Goal: Transaction & Acquisition: Purchase product/service

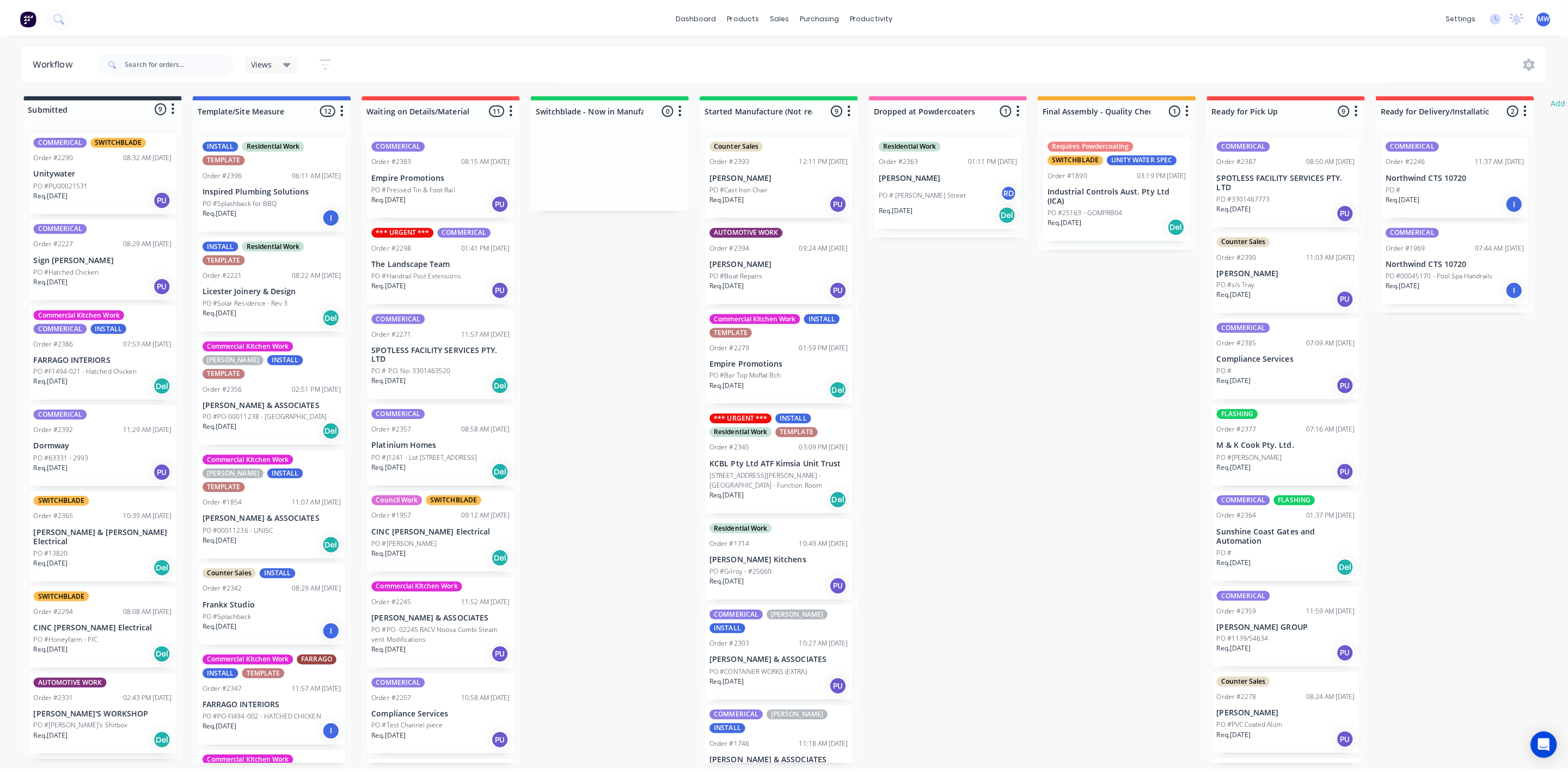
scroll to position [163, 0]
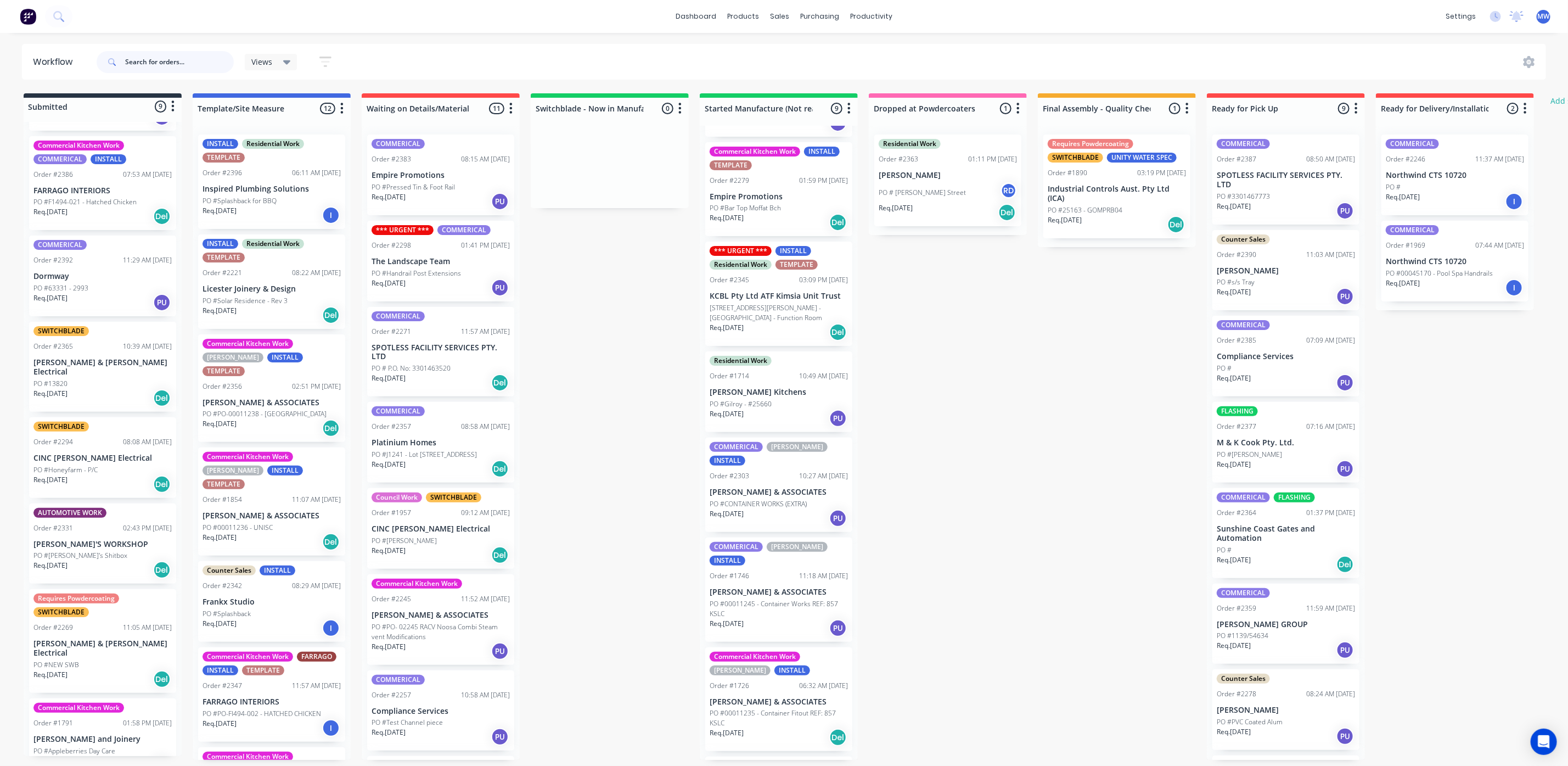
click at [148, 61] on input "text" at bounding box center [180, 62] width 109 height 22
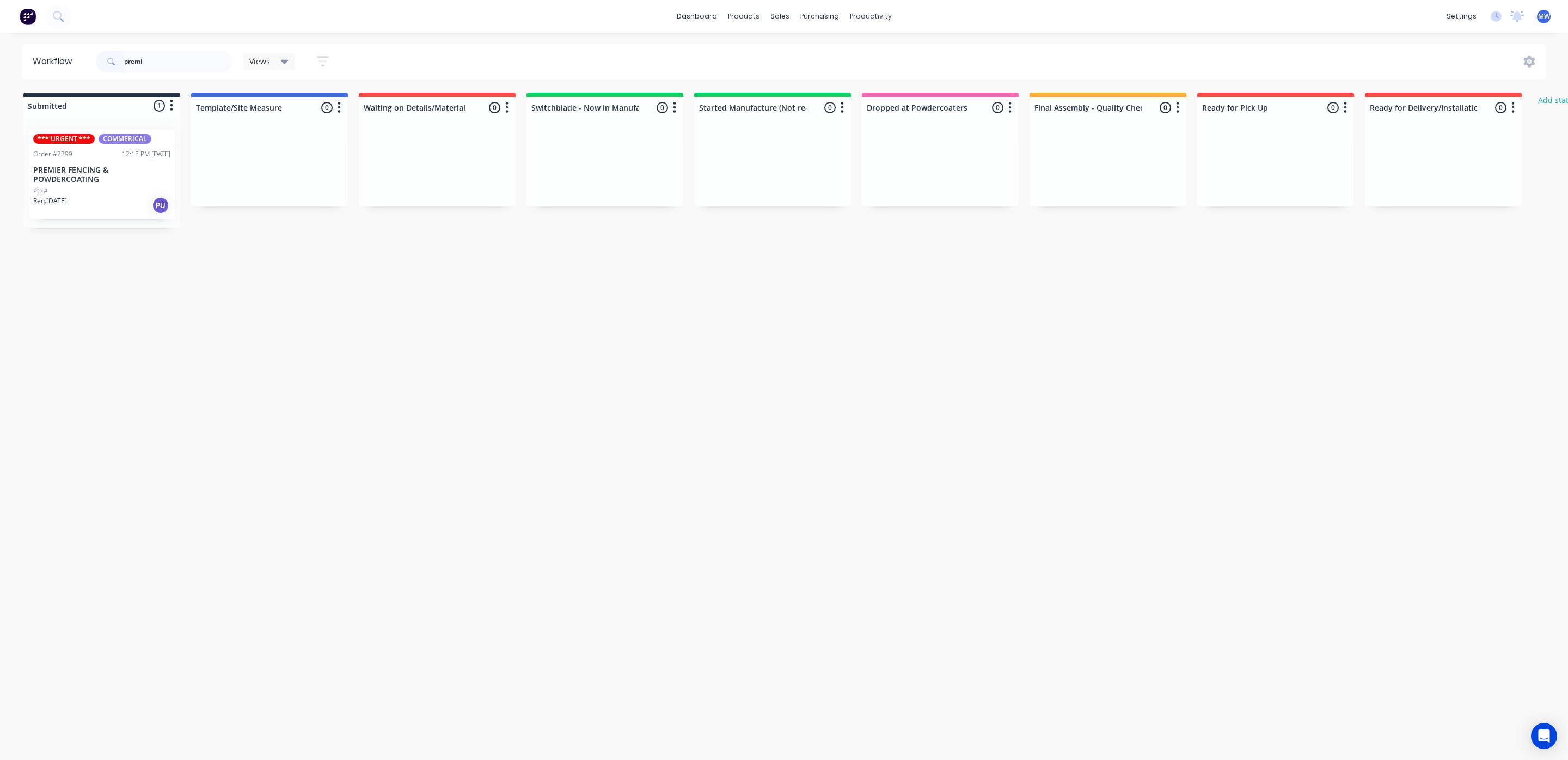
click at [114, 187] on div "PO #" at bounding box center [102, 192] width 138 height 10
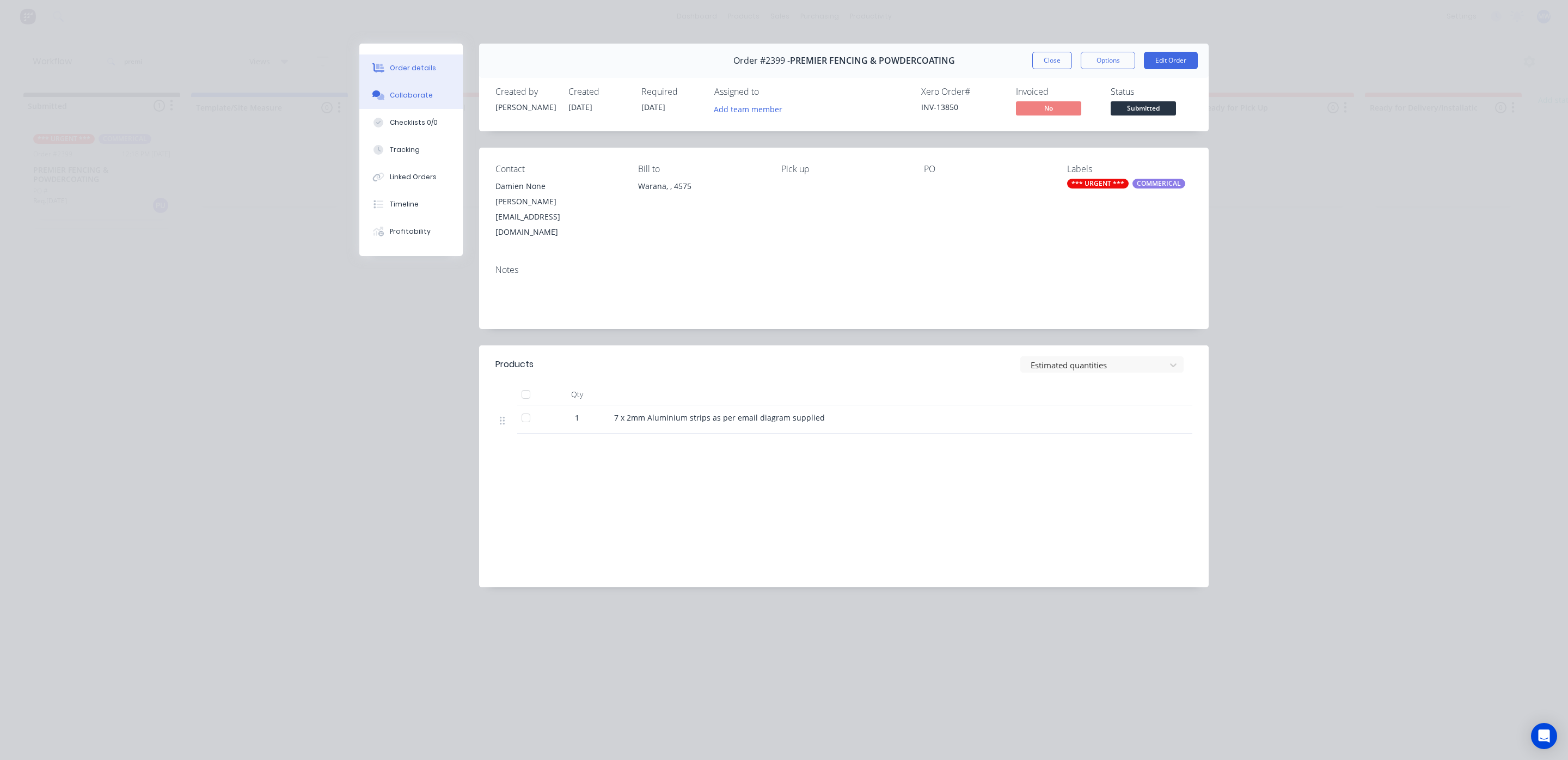
click at [435, 106] on button "Collaborate" at bounding box center [411, 95] width 104 height 27
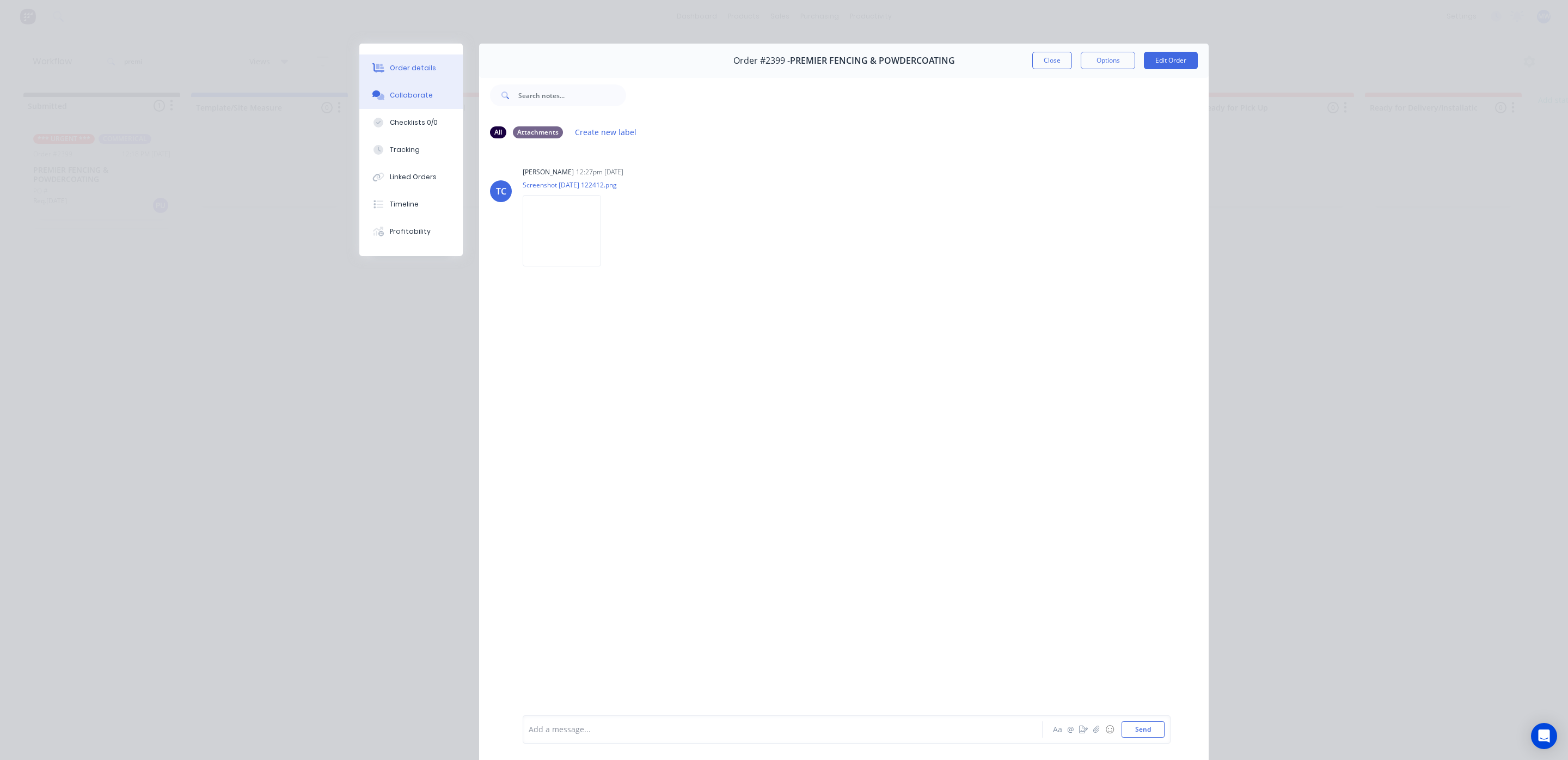
click at [402, 70] on div "Order details" at bounding box center [413, 68] width 46 height 10
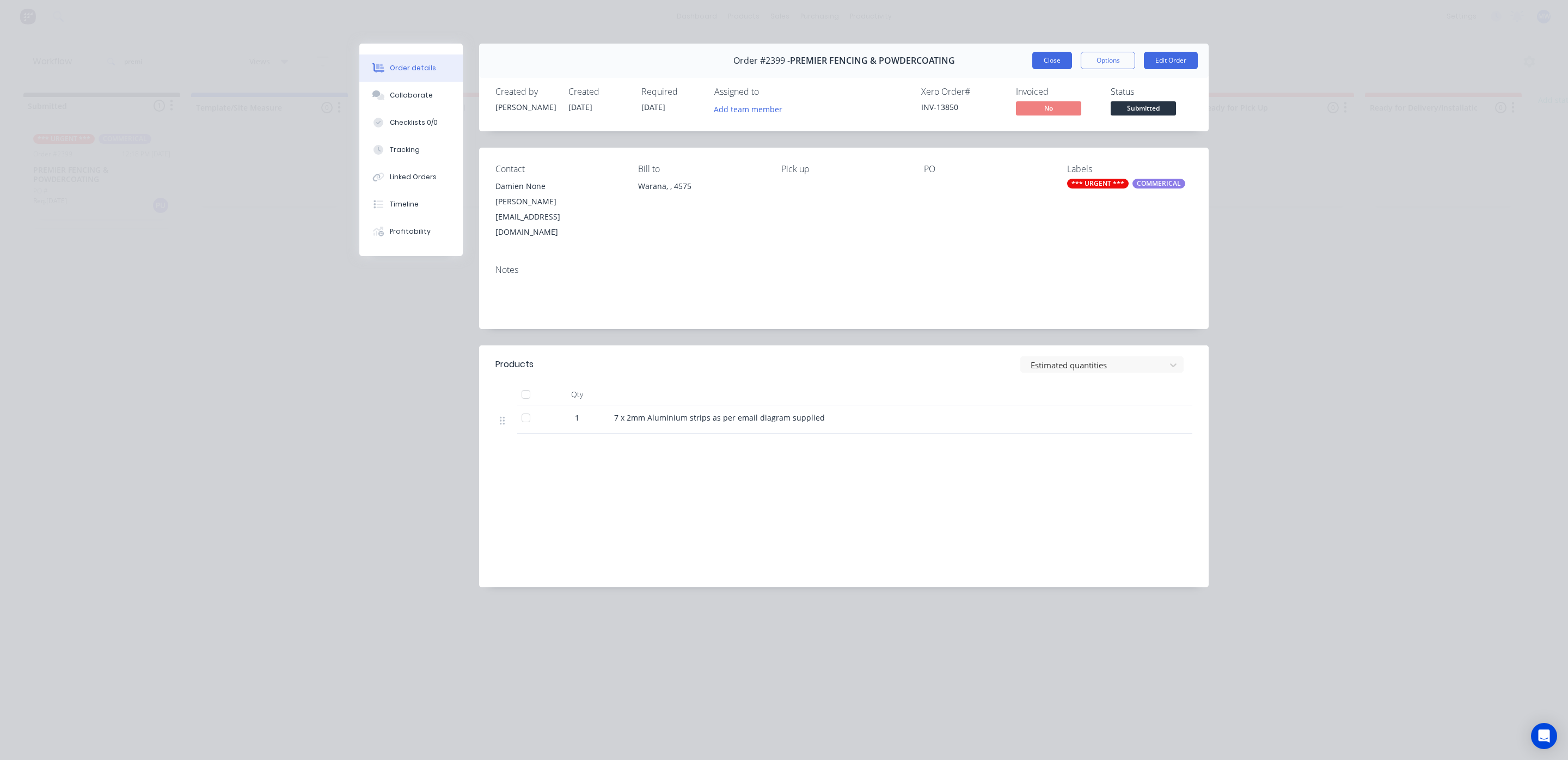
click at [1039, 60] on button "Close" at bounding box center [1052, 60] width 40 height 18
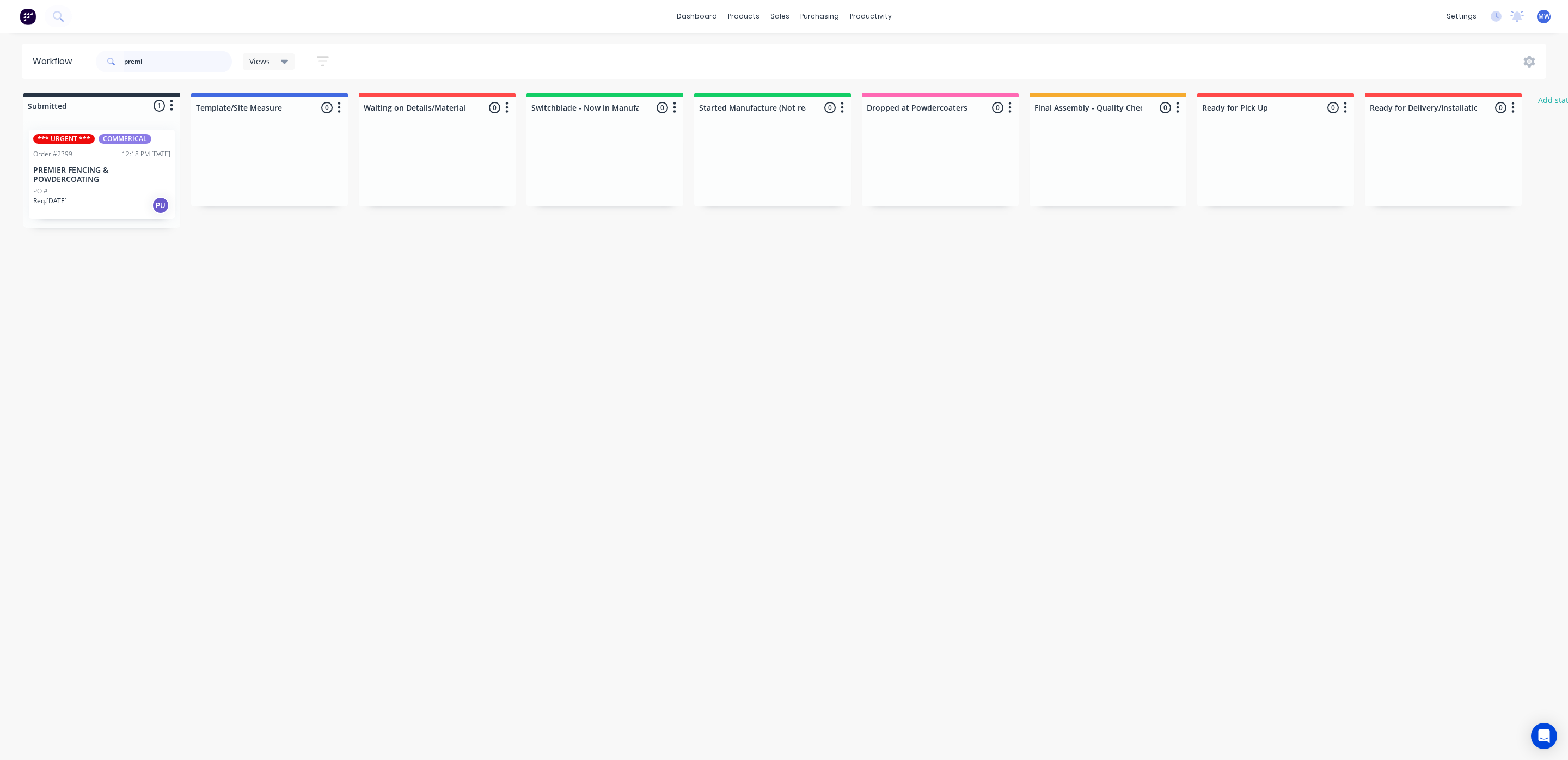
drag, startPoint x: 149, startPoint y: 58, endPoint x: 0, endPoint y: 44, distance: 149.7
click at [0, 48] on div "Workflow premi Views Save new view None (Default) edit SCSM - MAIN edit SUNCOAS…" at bounding box center [784, 61] width 1568 height 35
type input "quality"
drag, startPoint x: 170, startPoint y: 61, endPoint x: 0, endPoint y: 72, distance: 170.4
click at [0, 72] on div "Workflow quality Views Save new view None (Default) edit SCSM - MAIN edit SUNCO…" at bounding box center [784, 61] width 1568 height 35
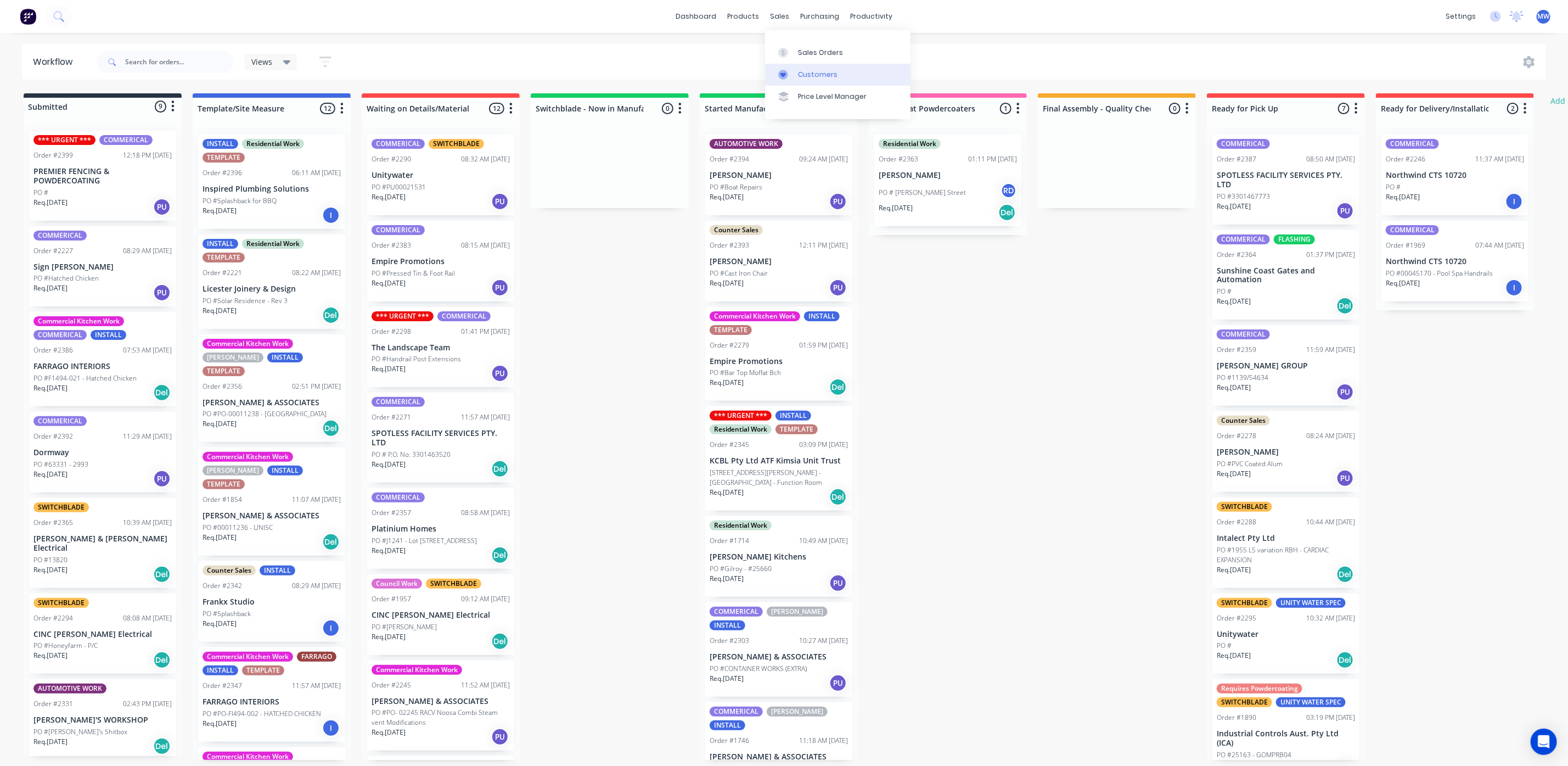
click at [812, 75] on div "Customers" at bounding box center [818, 75] width 39 height 10
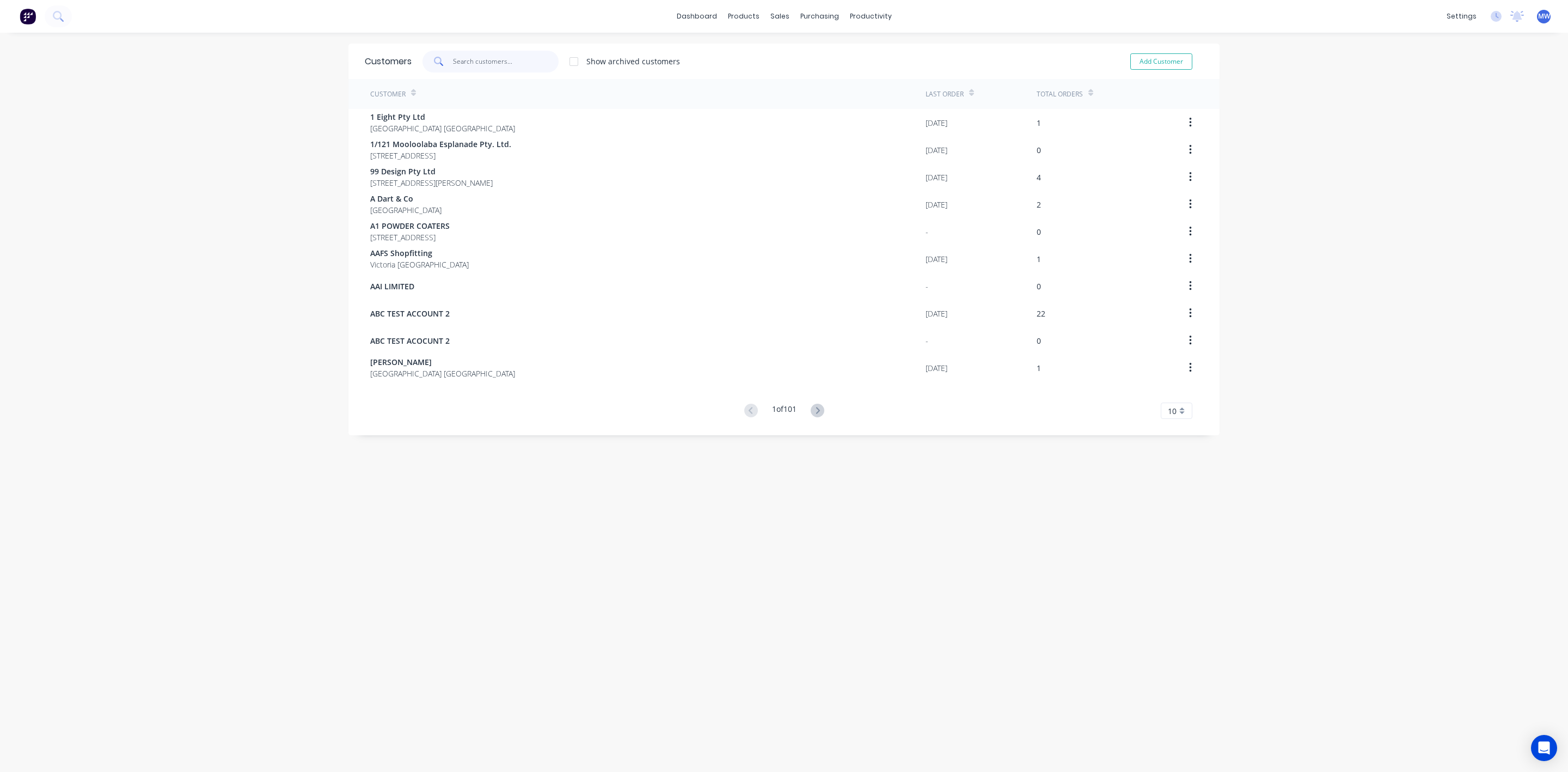
click at [489, 60] on input "text" at bounding box center [506, 62] width 106 height 22
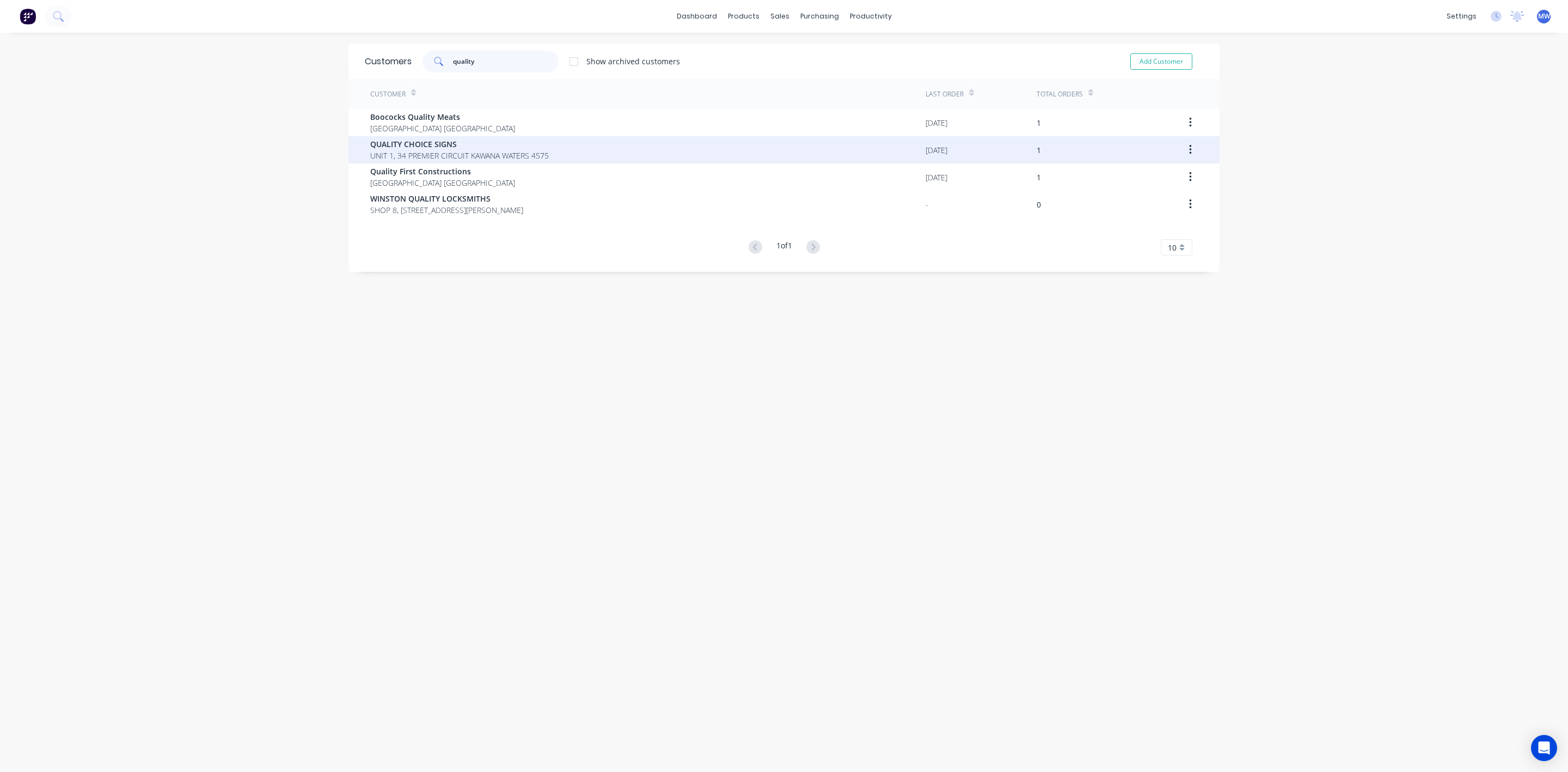
type input "quality"
click at [465, 150] on span "UNIT 1, 34 PREMIER CIRCUIT KAWANA WATERS 4575" at bounding box center [460, 155] width 178 height 11
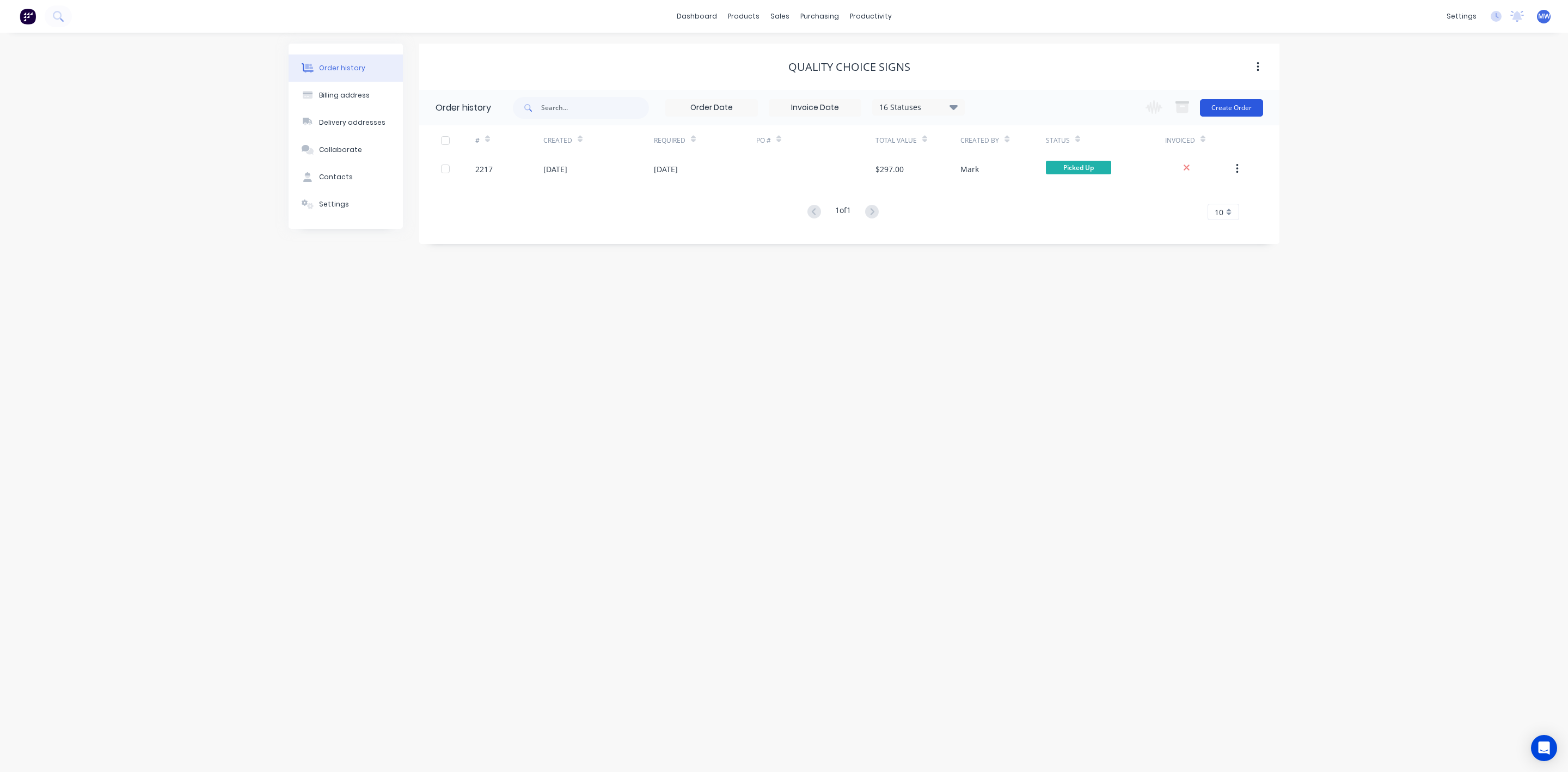
click at [1216, 108] on button "Create Order" at bounding box center [1231, 108] width 63 height 18
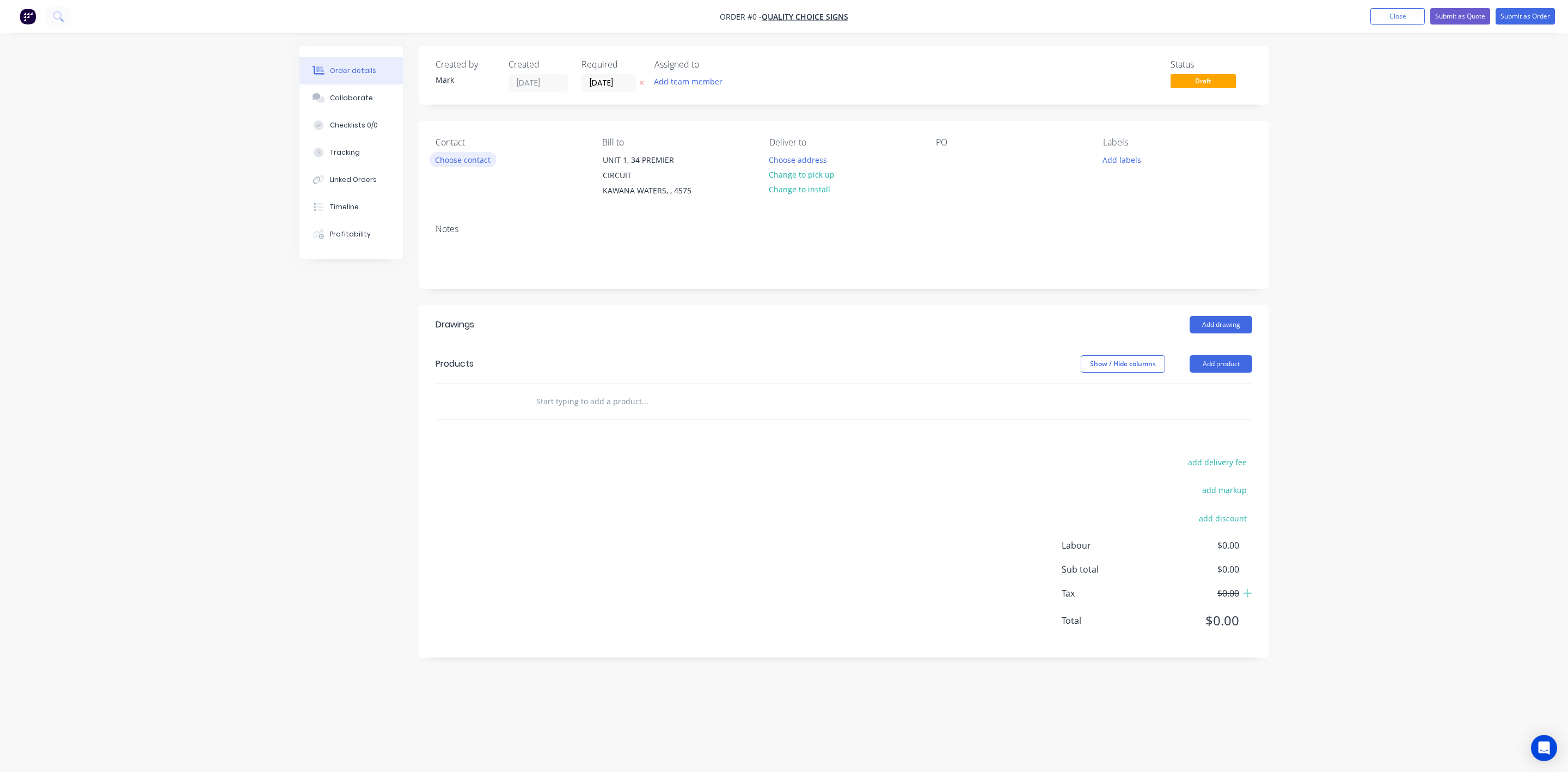
click at [455, 160] on button "Choose contact" at bounding box center [463, 159] width 67 height 14
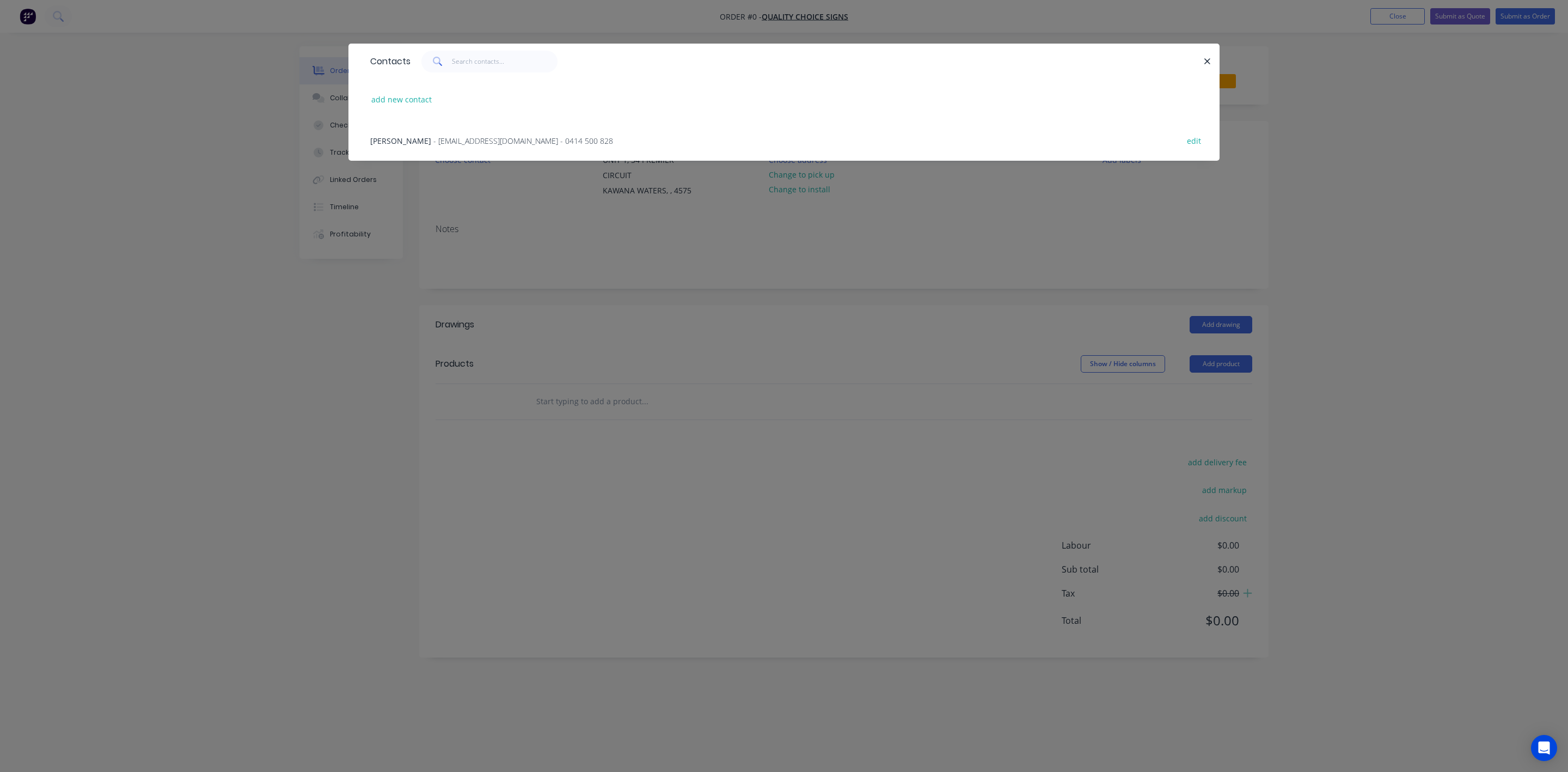
click at [443, 141] on span "- [EMAIL_ADDRESS][DOMAIN_NAME] - 0414 500 828" at bounding box center [523, 141] width 180 height 10
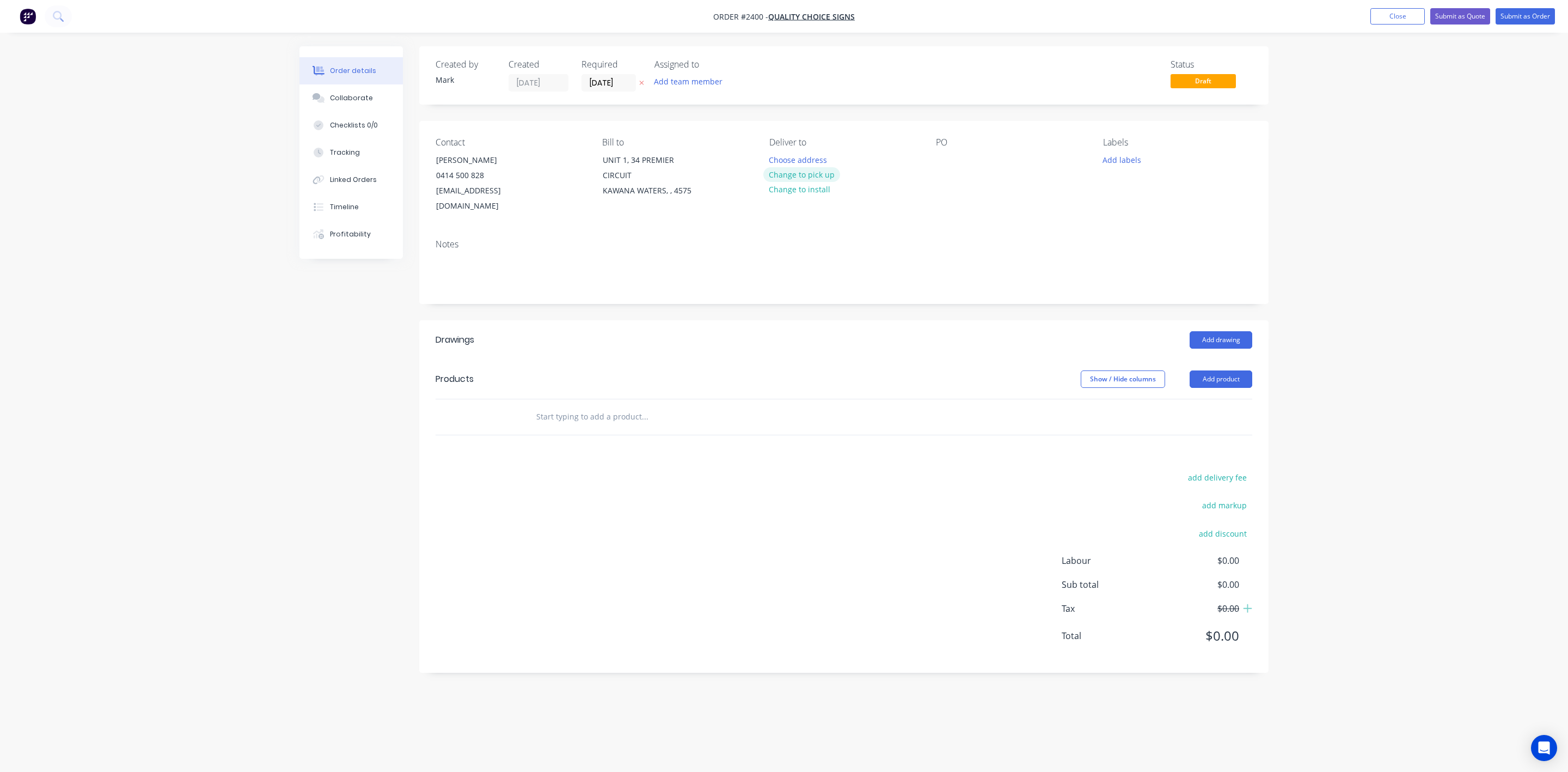
click at [815, 177] on button "Change to pick up" at bounding box center [802, 174] width 77 height 14
click at [1121, 159] on button "Add labels" at bounding box center [1122, 159] width 50 height 14
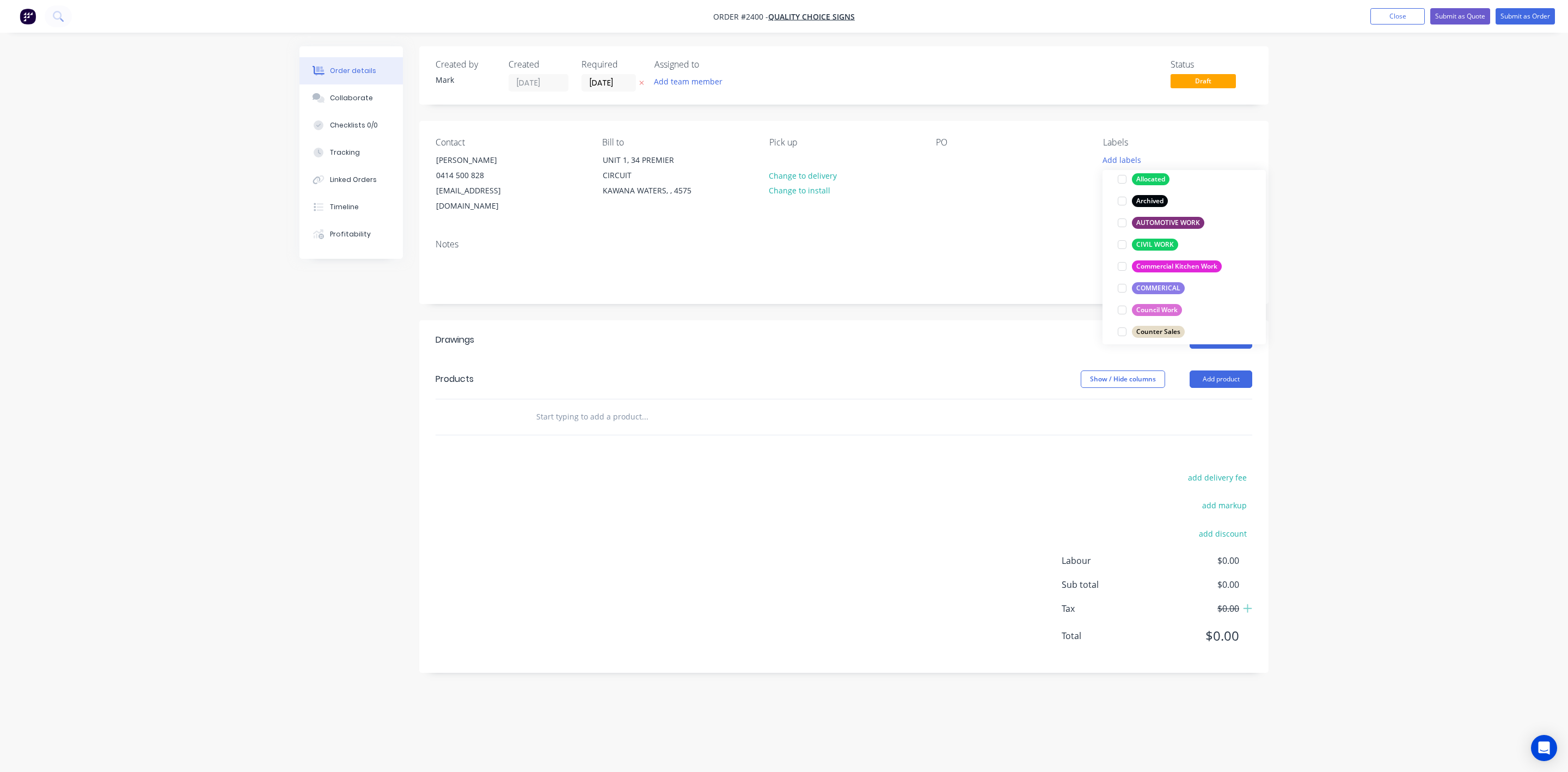
scroll to position [71, 0]
click at [342, 474] on div "Created by [PERSON_NAME] Created [DATE] Required [DATE] Assigned to Add team me…" at bounding box center [784, 367] width 970 height 643
click at [641, 406] on input "text" at bounding box center [644, 416] width 218 height 22
type input "5"
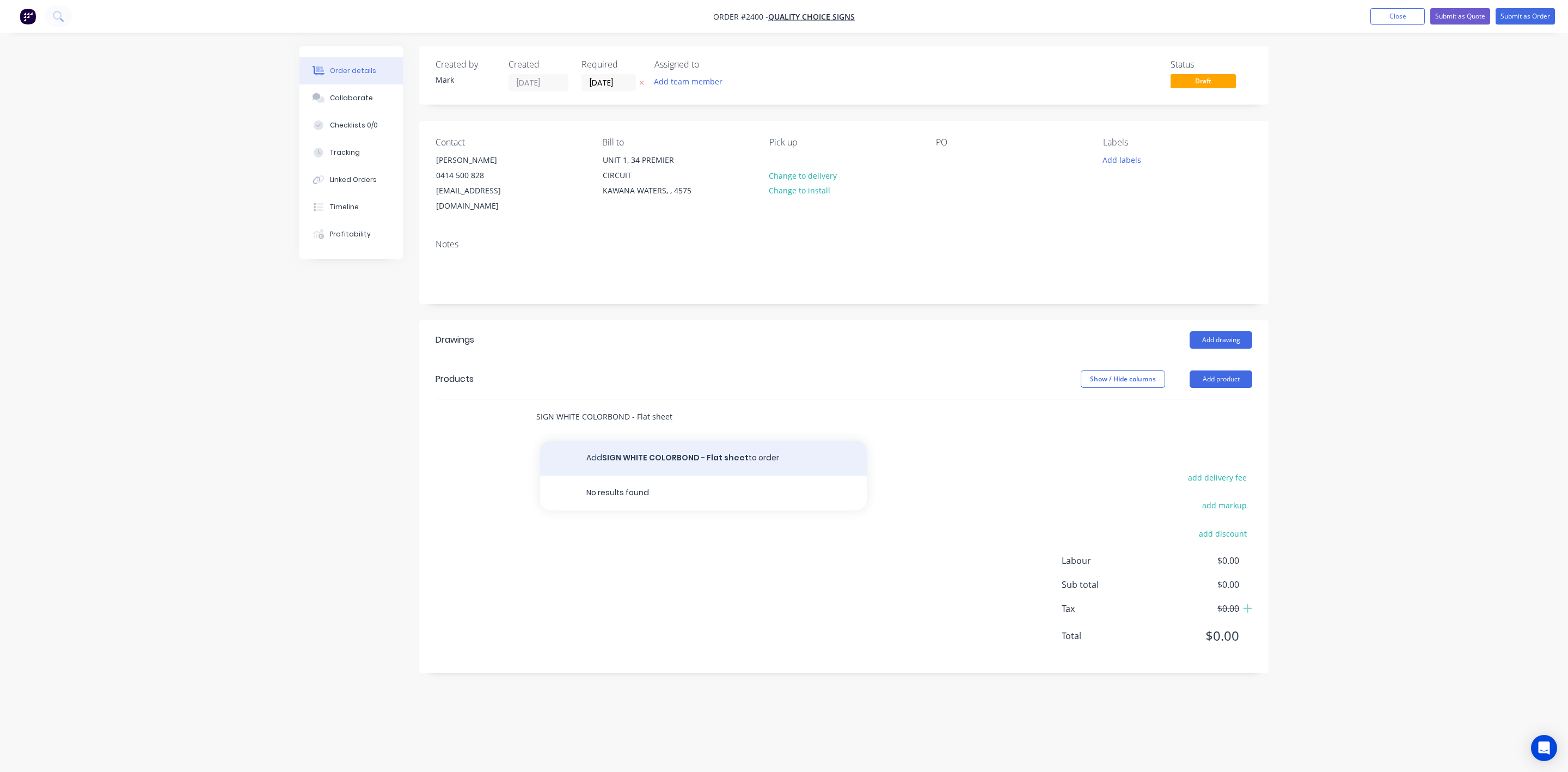
type input "SIGN WHITE COLORBOND - Flat sheet"
click at [652, 441] on button "Add SIGN WHITE COLORBOND - Flat sheet to order" at bounding box center [703, 458] width 327 height 35
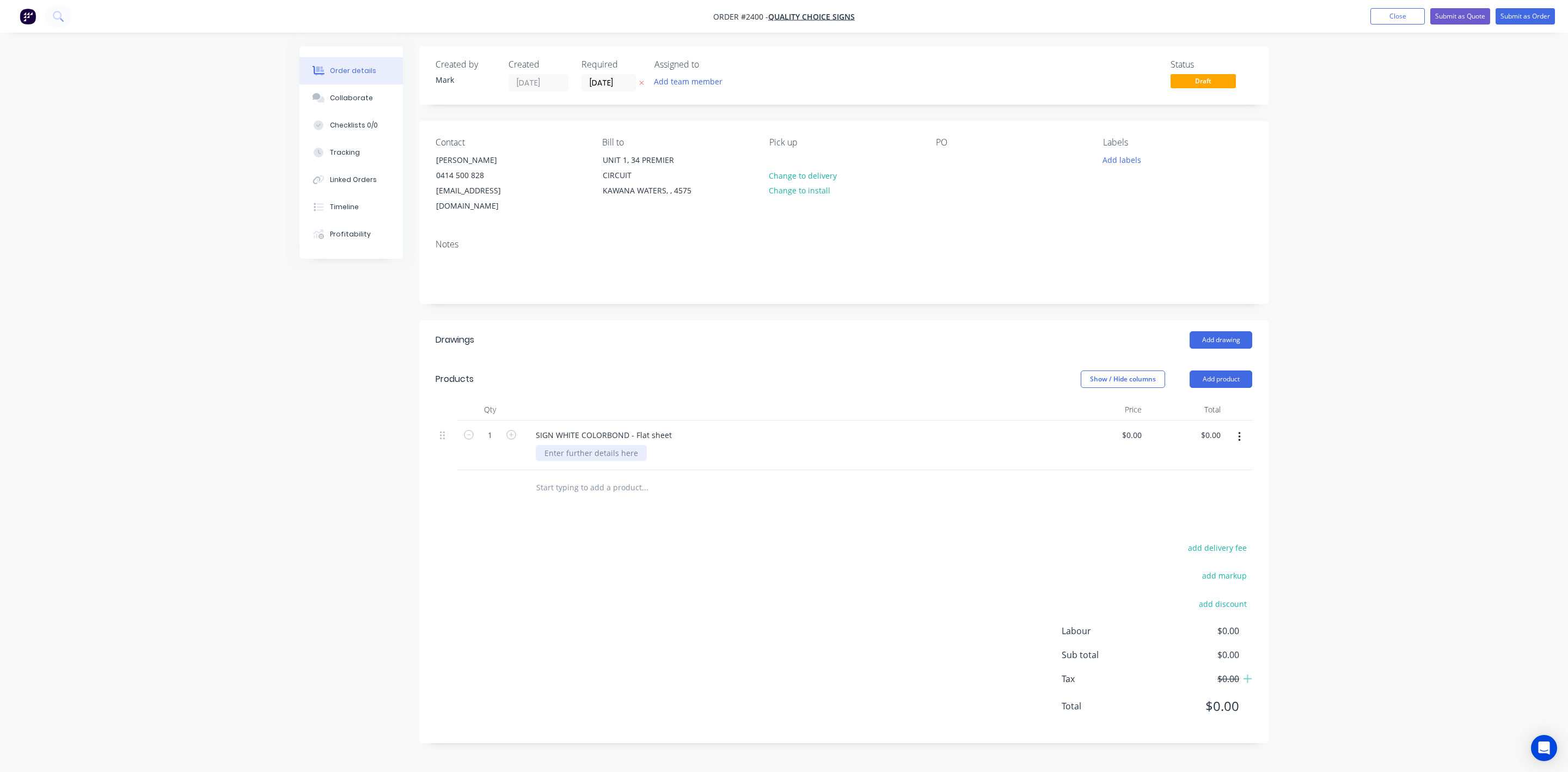
click at [600, 447] on div at bounding box center [591, 452] width 111 height 16
click at [513, 430] on icon "button" at bounding box center [511, 435] width 10 height 10
click at [514, 430] on icon "button" at bounding box center [511, 435] width 10 height 10
click at [515, 430] on icon "button" at bounding box center [511, 435] width 10 height 10
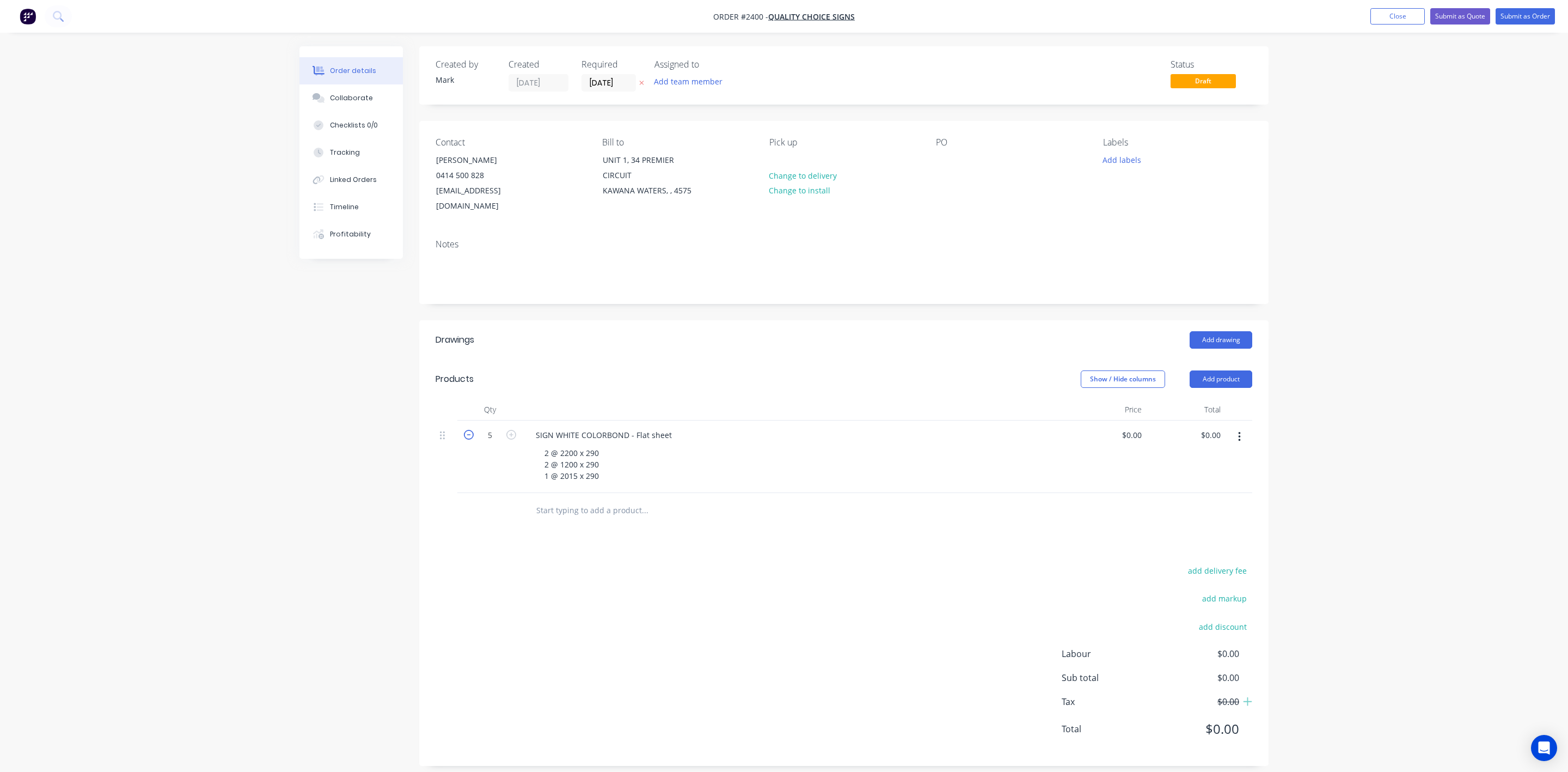
click at [470, 430] on icon "button" at bounding box center [469, 435] width 10 height 10
type input "1"
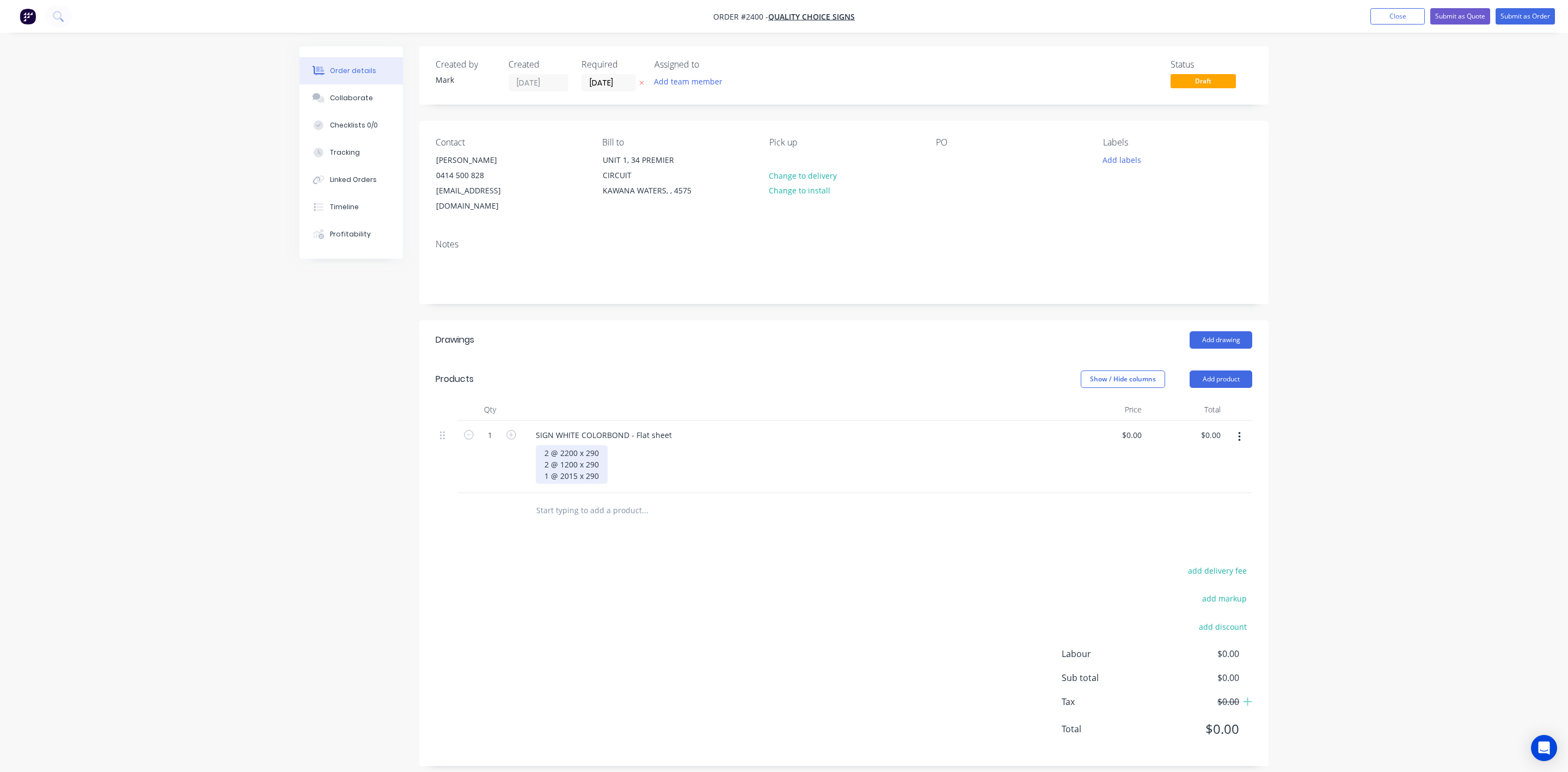
click at [603, 462] on div "2 @ 2200 x 290 2 @ 1200 x 290 1 @ 2015 x 290" at bounding box center [571, 464] width 72 height 39
click at [1126, 156] on button "Add labels" at bounding box center [1122, 159] width 50 height 14
click at [1120, 252] on div at bounding box center [1122, 251] width 22 height 22
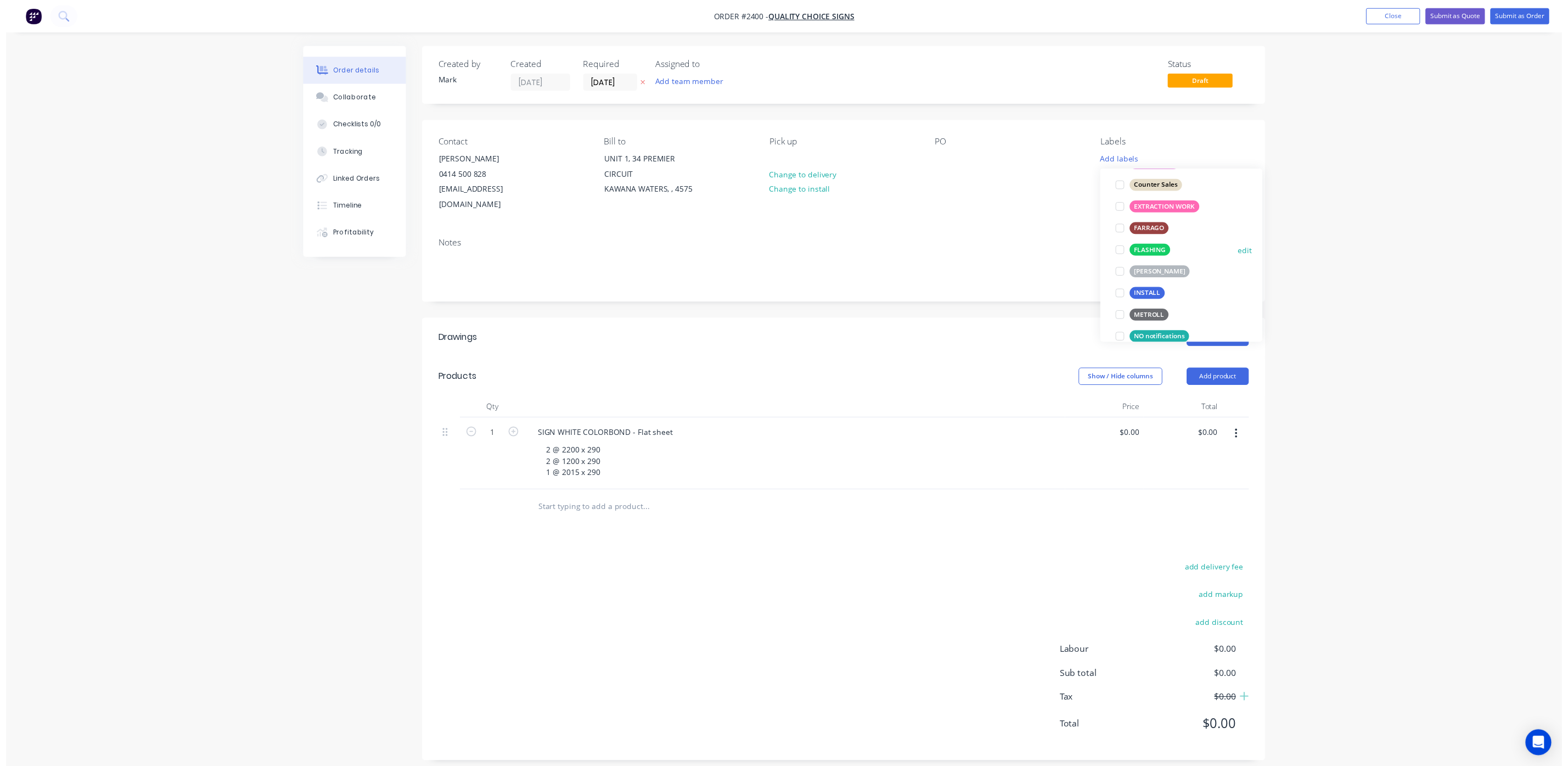
scroll to position [6, 0]
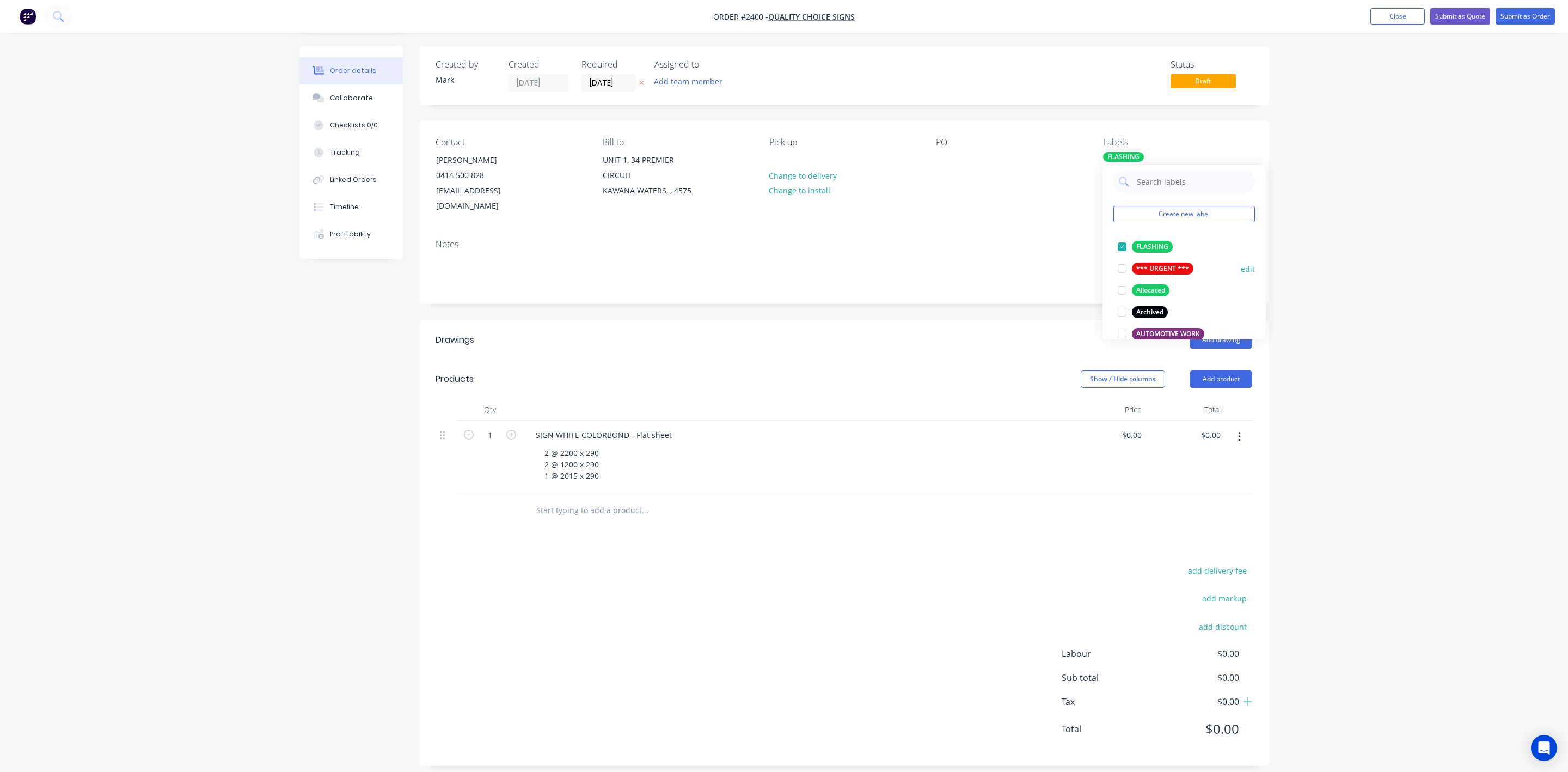
click at [1119, 265] on div at bounding box center [1122, 268] width 22 height 22
click at [689, 666] on div "add delivery fee add markup add discount Labour $0.00 Sub total $0.00 Tax $0.00…" at bounding box center [844, 656] width 817 height 187
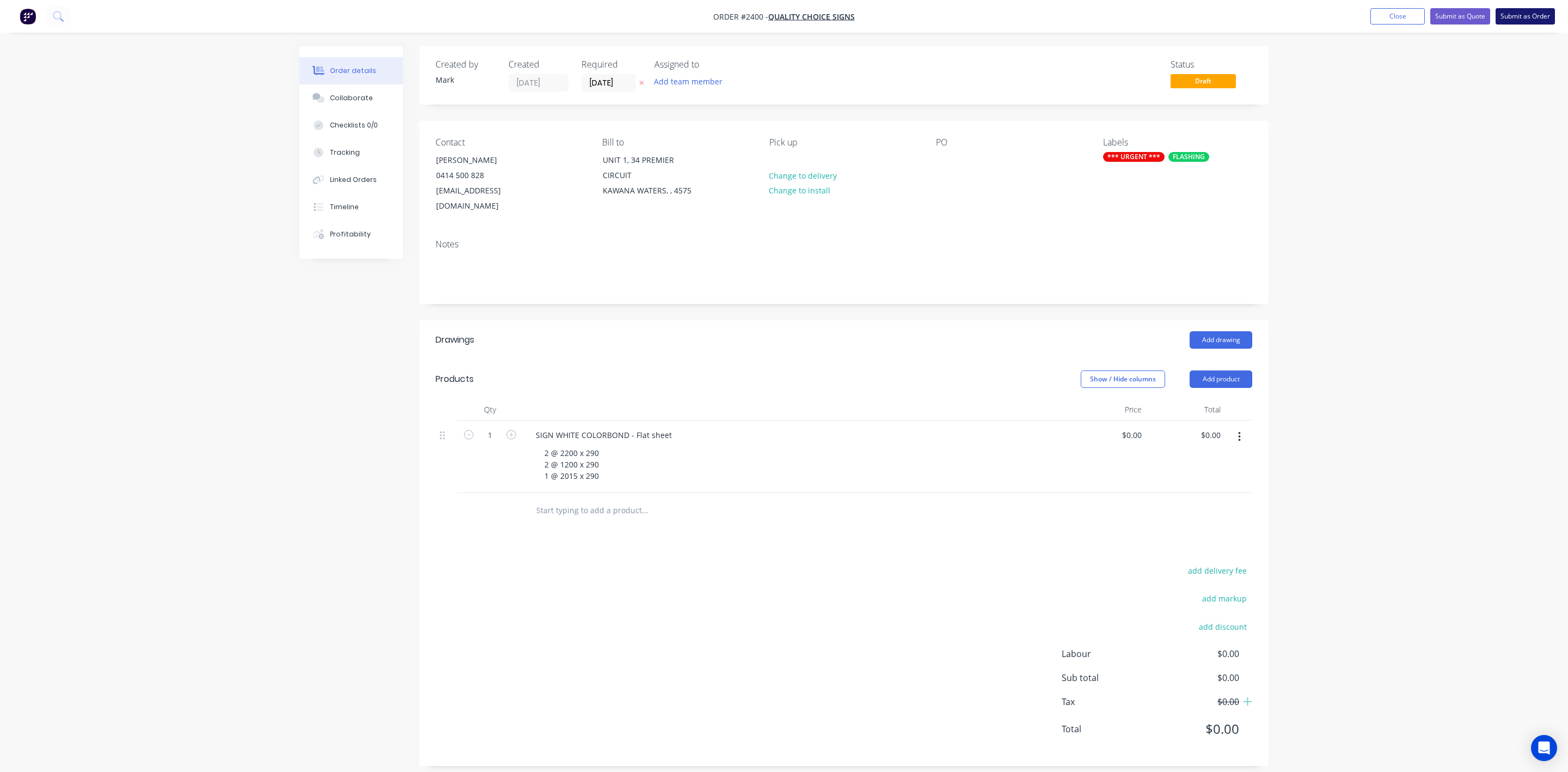
click at [1523, 12] on button "Submit as Order" at bounding box center [1525, 16] width 60 height 16
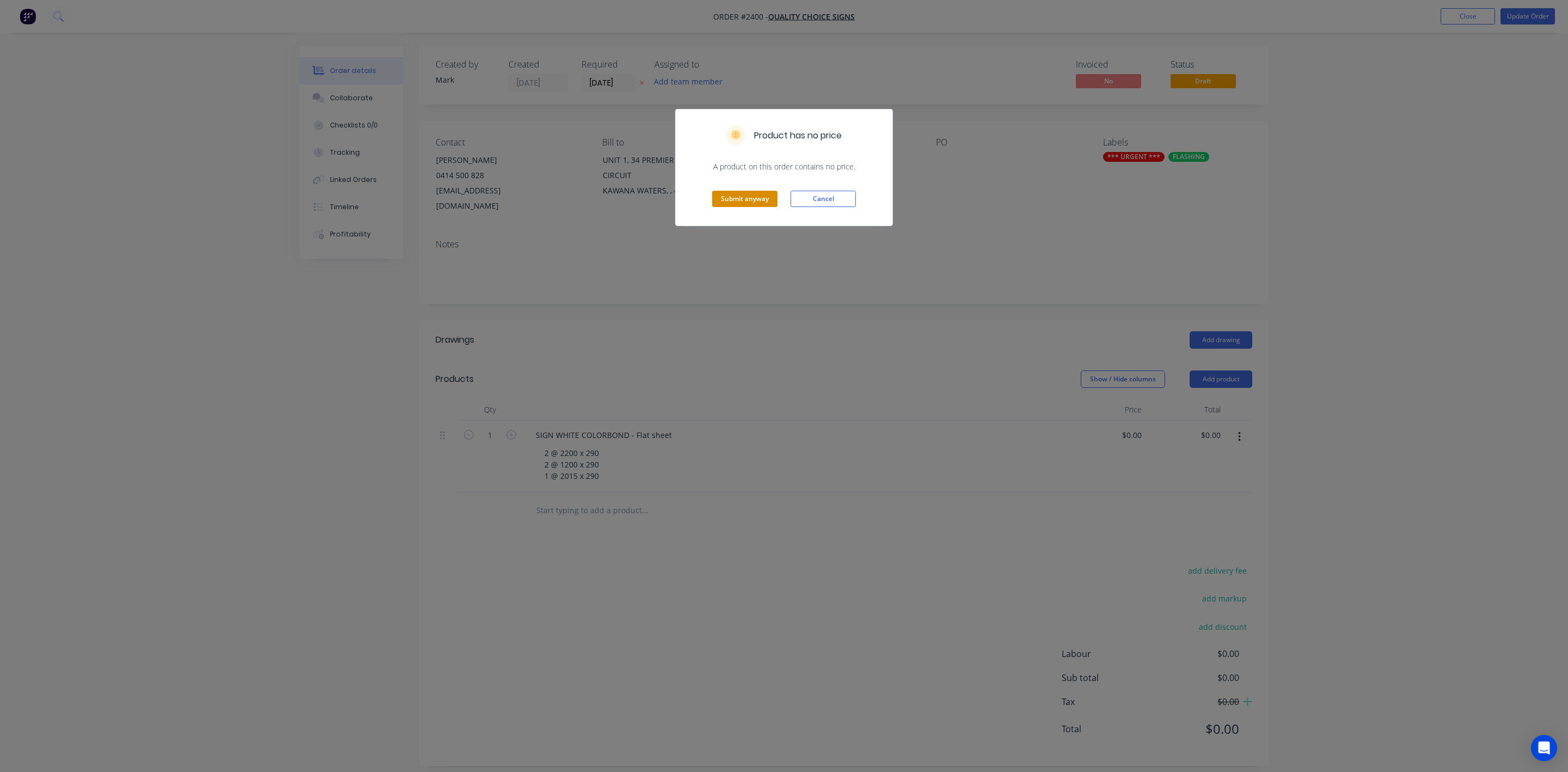
click at [750, 195] on button "Submit anyway" at bounding box center [745, 199] width 65 height 16
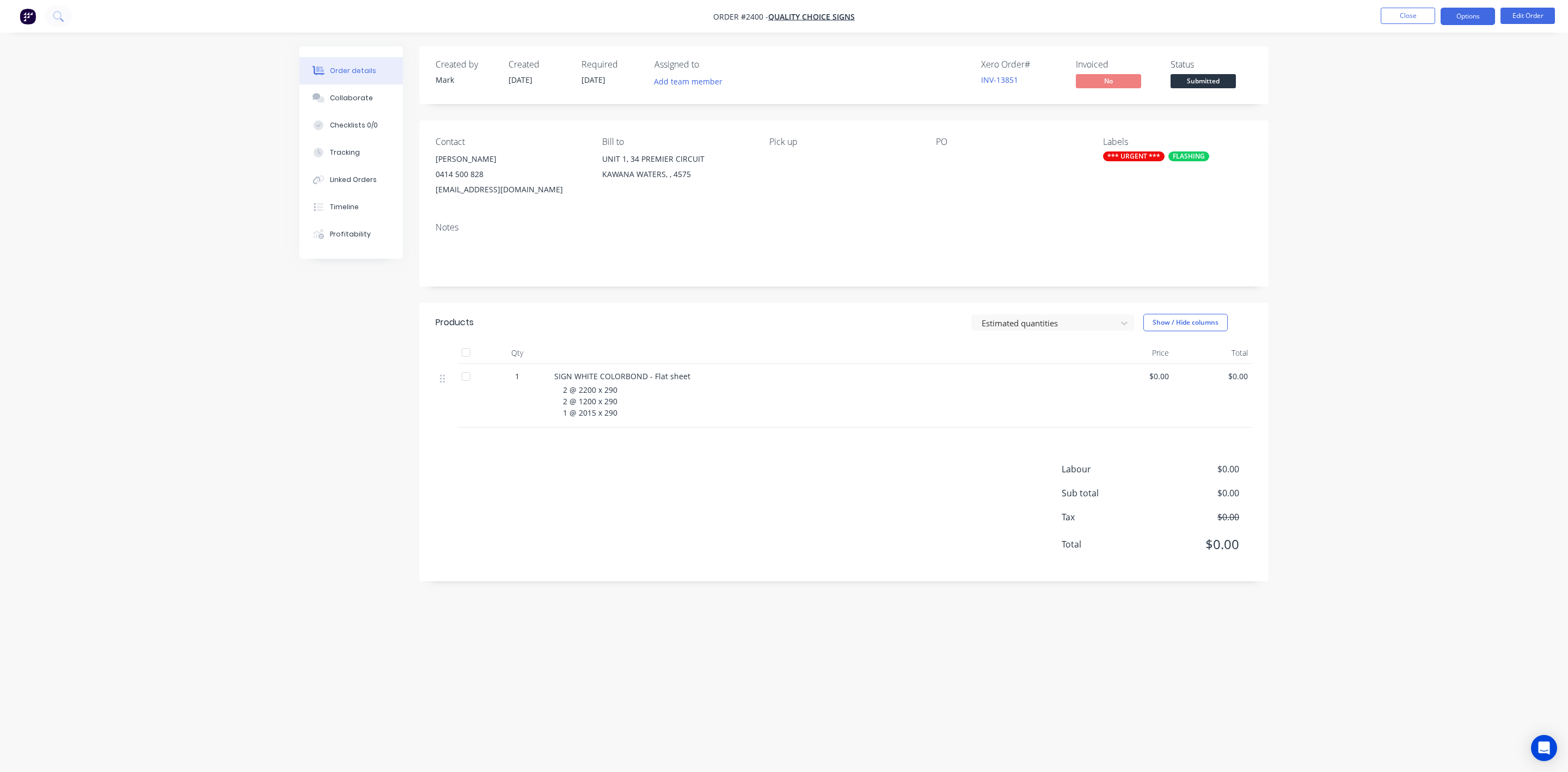
click at [1464, 12] on button "Options" at bounding box center [1468, 16] width 55 height 18
click at [1415, 136] on div "Work Order" at bounding box center [1436, 131] width 100 height 16
click at [1412, 111] on div "Without pricing" at bounding box center [1436, 109] width 100 height 16
click at [1412, 14] on button "Close" at bounding box center [1408, 16] width 55 height 16
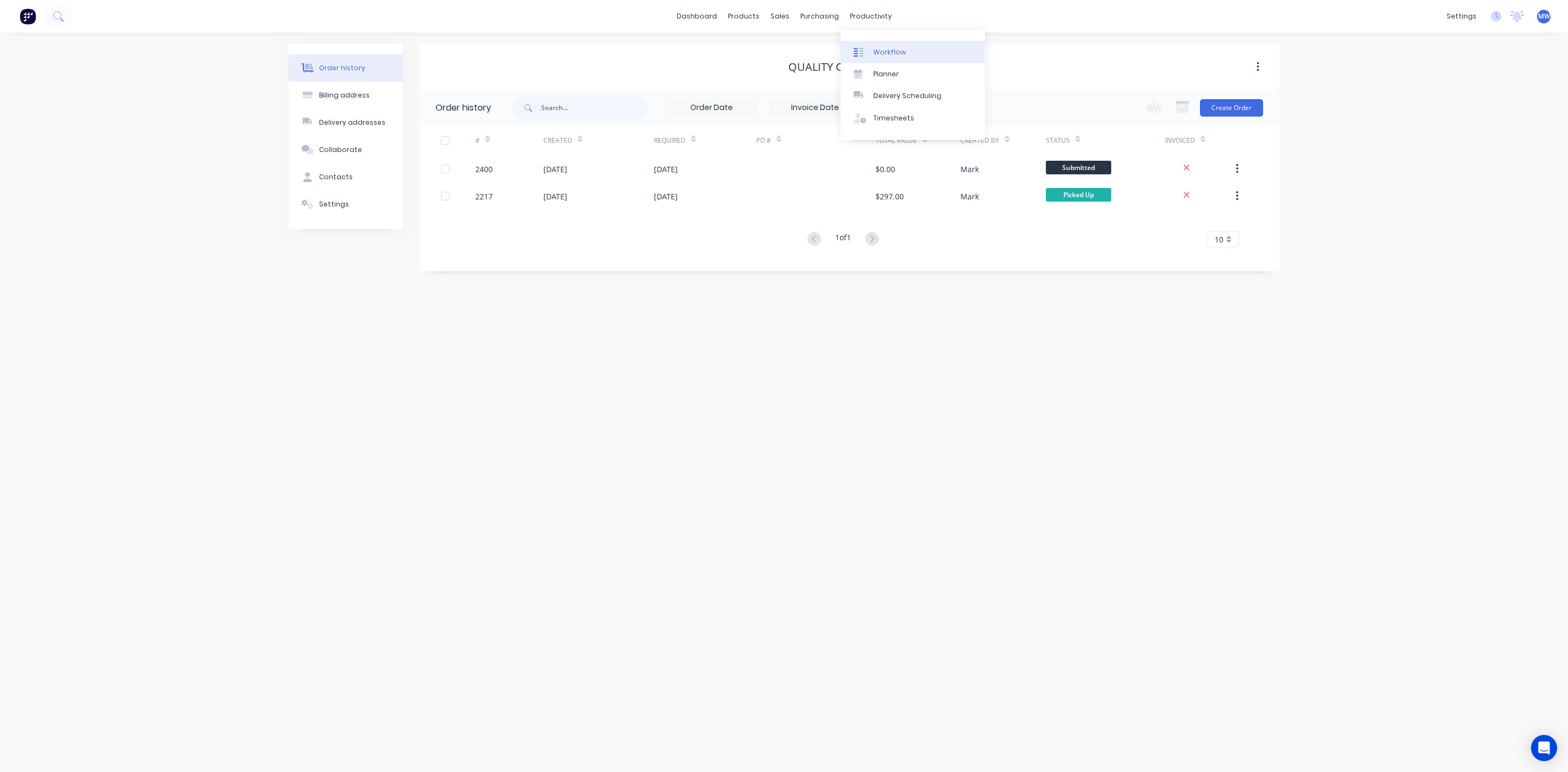
click at [871, 51] on link "Workflow" at bounding box center [913, 52] width 144 height 22
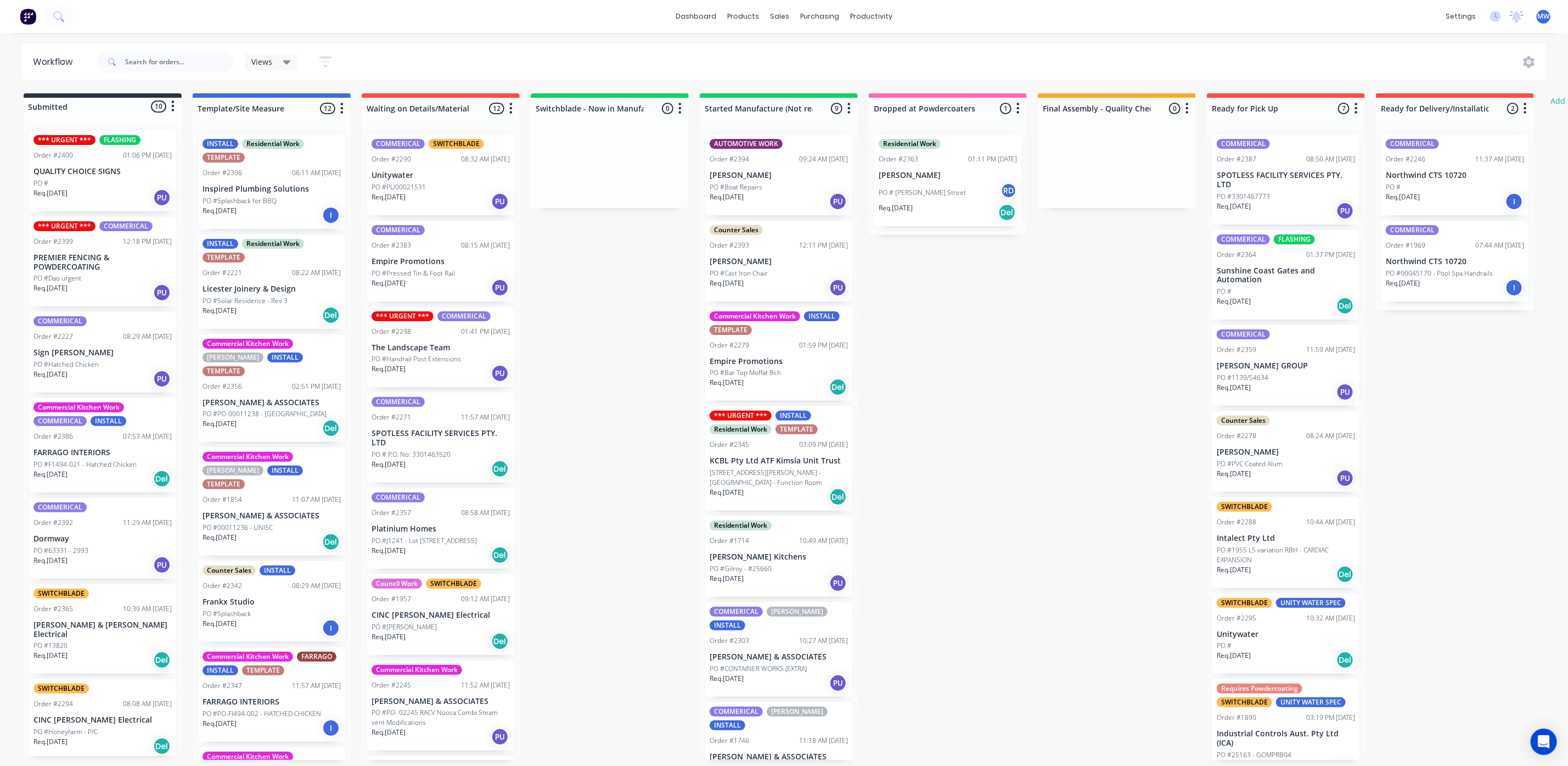
click at [99, 175] on p "QUALITY CHOICE SIGNS" at bounding box center [103, 172] width 139 height 9
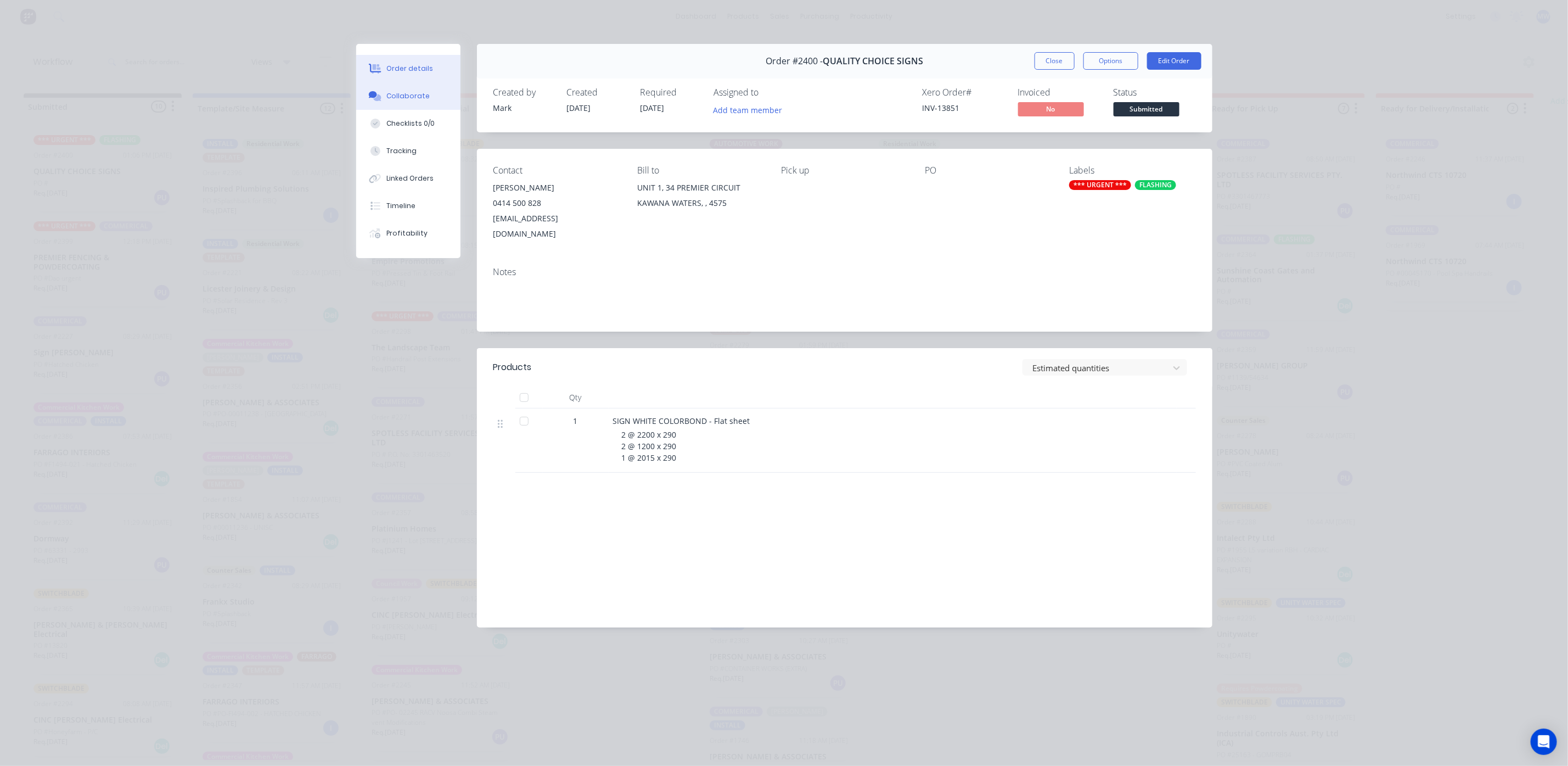
click at [408, 96] on div "Collaborate" at bounding box center [408, 96] width 44 height 10
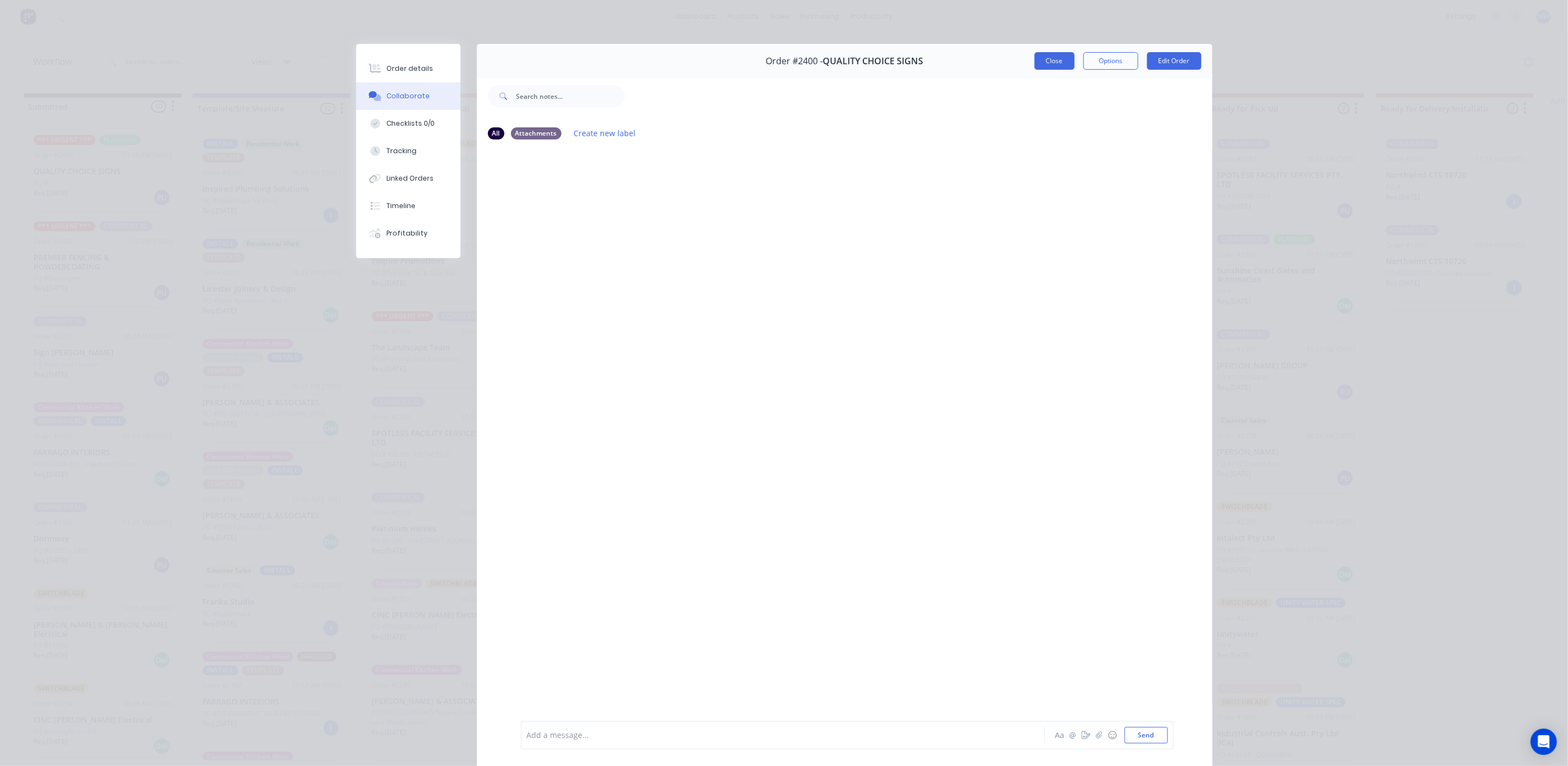
click at [1059, 63] on button "Close" at bounding box center [1054, 61] width 40 height 18
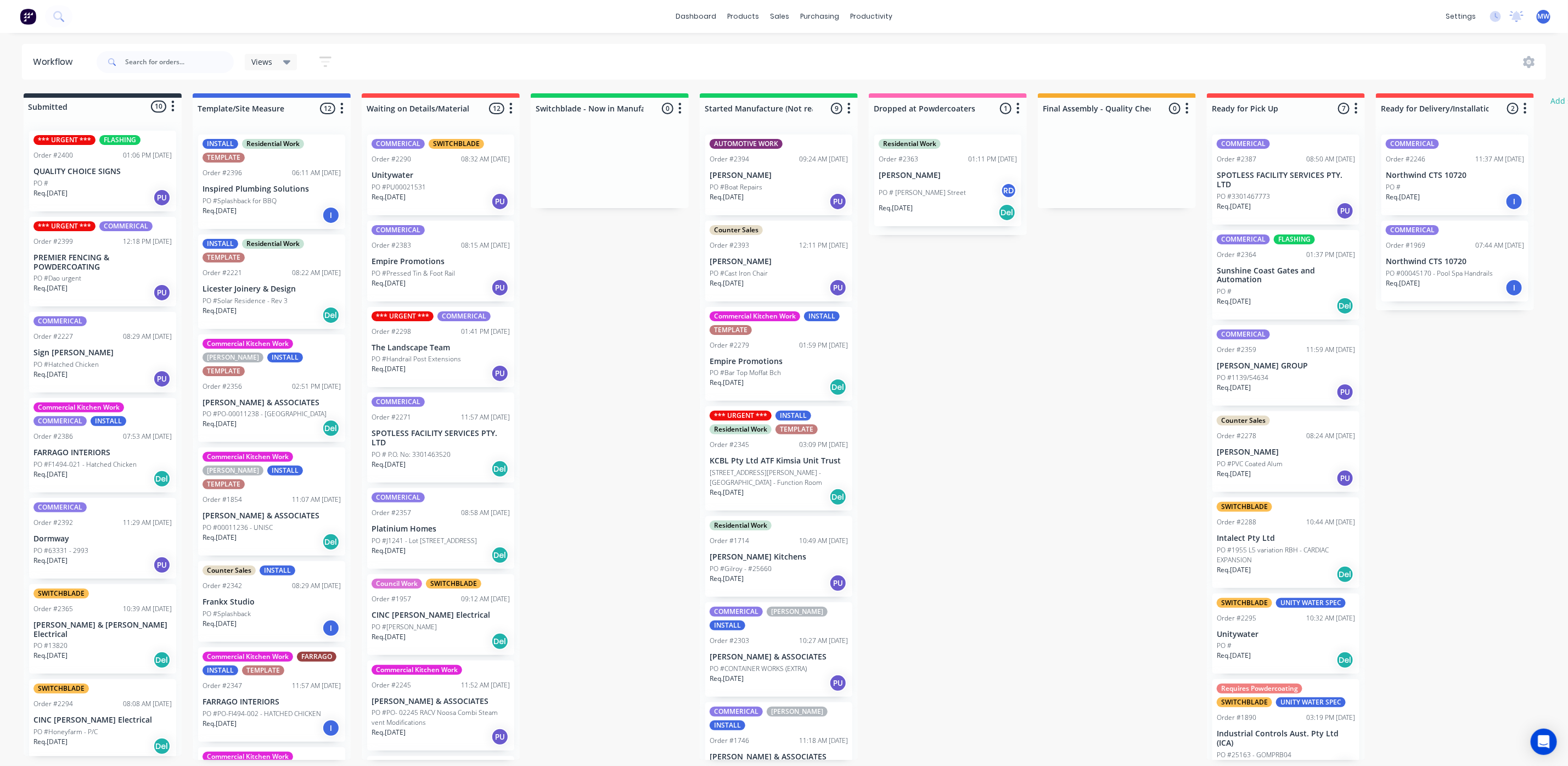
click at [109, 279] on div "PO #Dao urgent" at bounding box center [103, 279] width 139 height 10
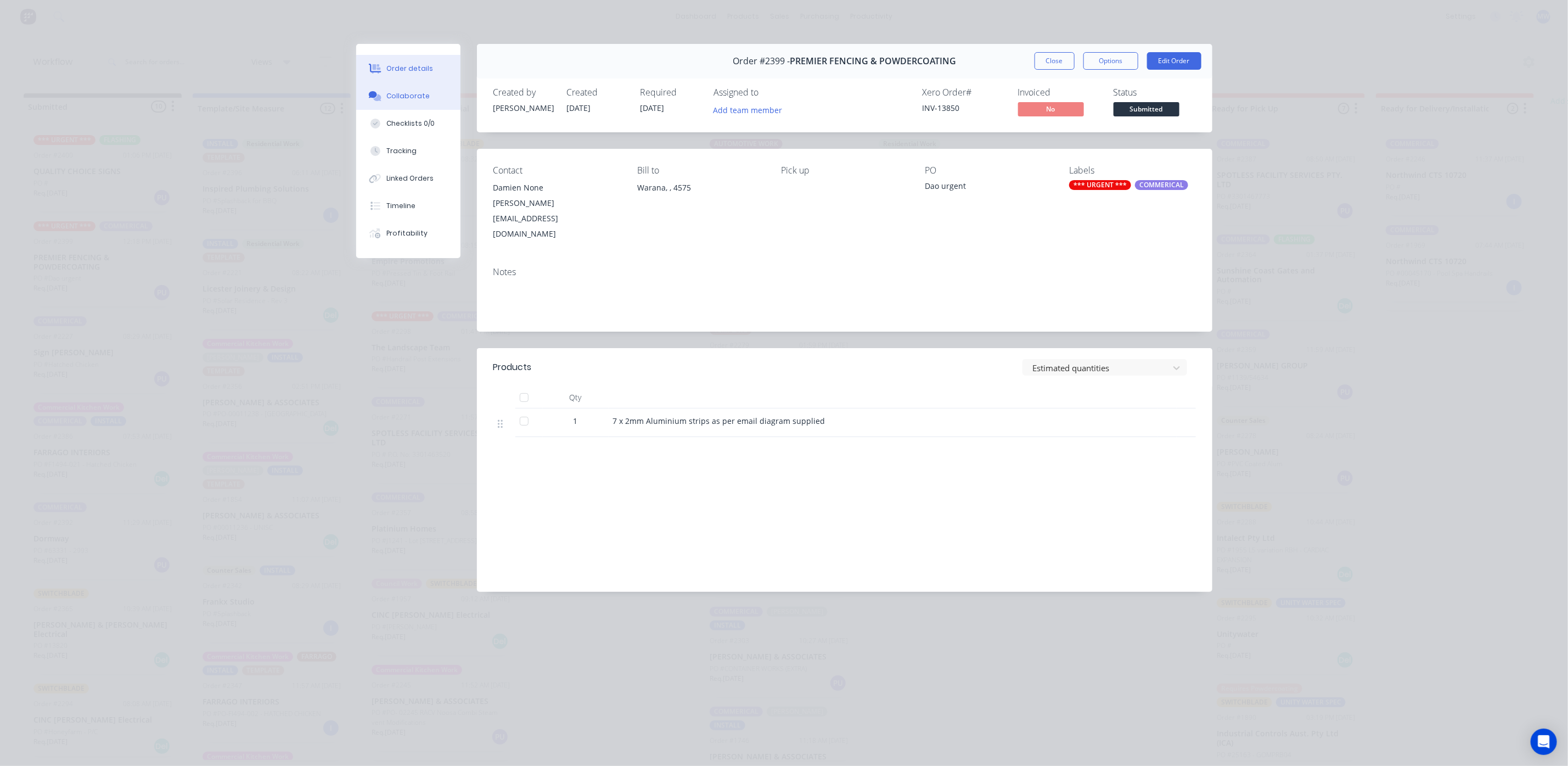
click at [411, 101] on div "Collaborate" at bounding box center [408, 96] width 44 height 10
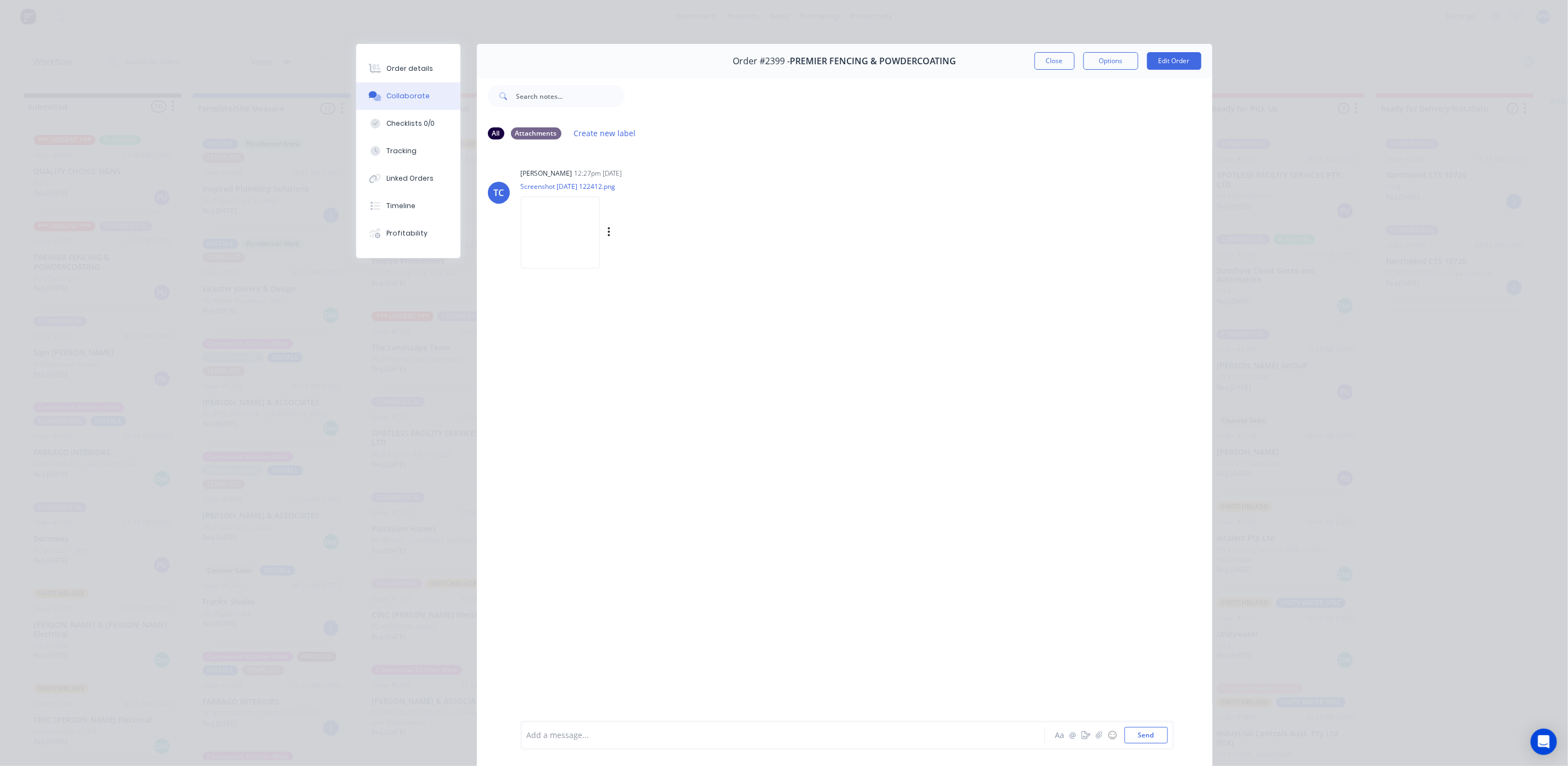
click at [569, 229] on img at bounding box center [560, 232] width 79 height 72
click at [1048, 58] on button "Close" at bounding box center [1054, 61] width 40 height 18
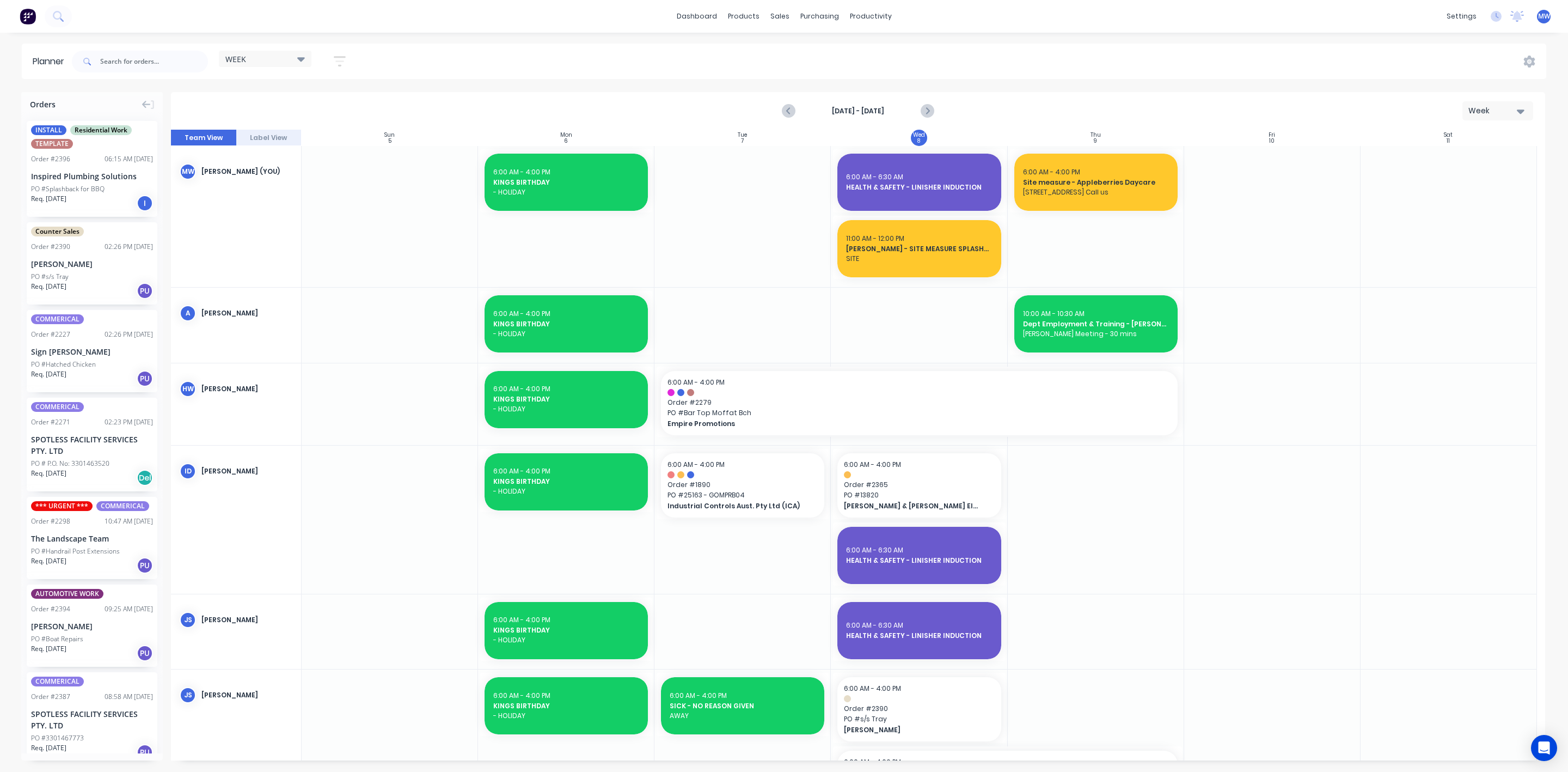
scroll to position [401, 0]
